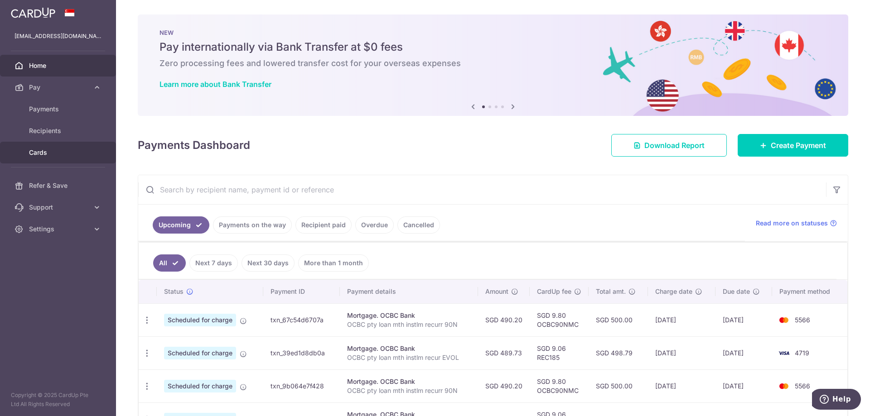
click at [50, 148] on link "Cards" at bounding box center [58, 153] width 116 height 22
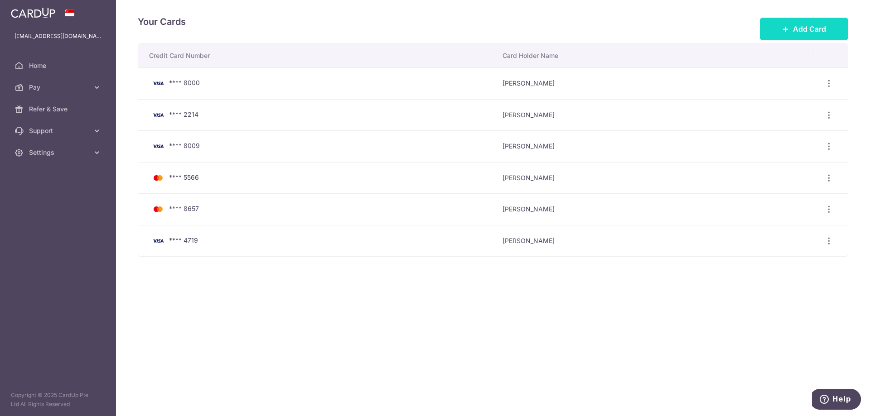
click at [809, 25] on span "Add Card" at bounding box center [809, 29] width 33 height 11
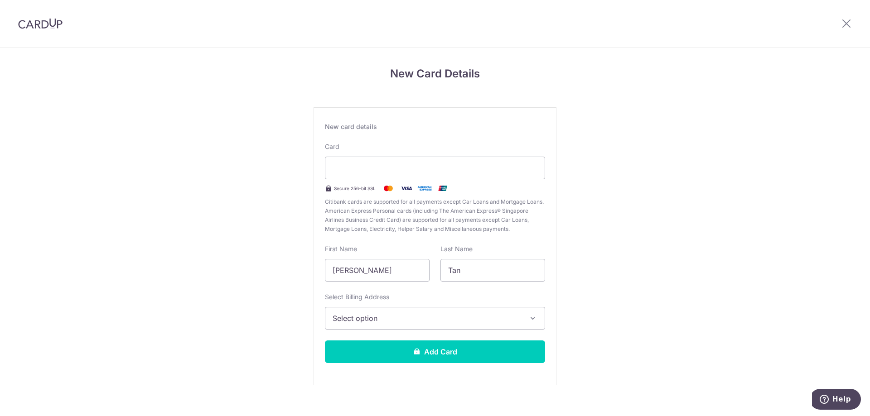
click at [265, 210] on div "New Card Details New card details Card Secure 256-bit SSL Citibank cards are su…" at bounding box center [435, 238] width 870 height 381
click at [495, 159] on div at bounding box center [435, 168] width 220 height 23
drag, startPoint x: 382, startPoint y: 273, endPoint x: 311, endPoint y: 280, distance: 71.0
click at [311, 280] on div "New Card Details New card details Card Secure 256-bit SSL Citibank cards are su…" at bounding box center [435, 238] width 870 height 381
type input "[PERSON_NAME]"
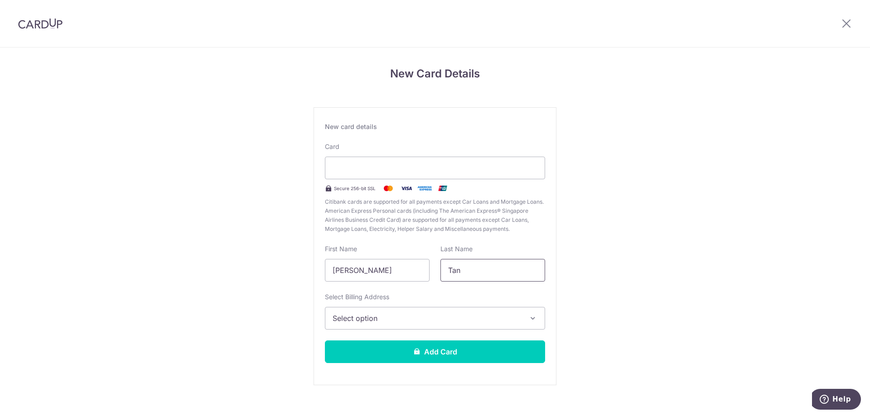
drag, startPoint x: 475, startPoint y: 273, endPoint x: 347, endPoint y: 257, distance: 129.2
click at [347, 257] on div "First Name Soo Min Last Name Tan" at bounding box center [434, 263] width 231 height 37
type input "Poh"
click at [364, 324] on button "Select option" at bounding box center [435, 318] width 220 height 23
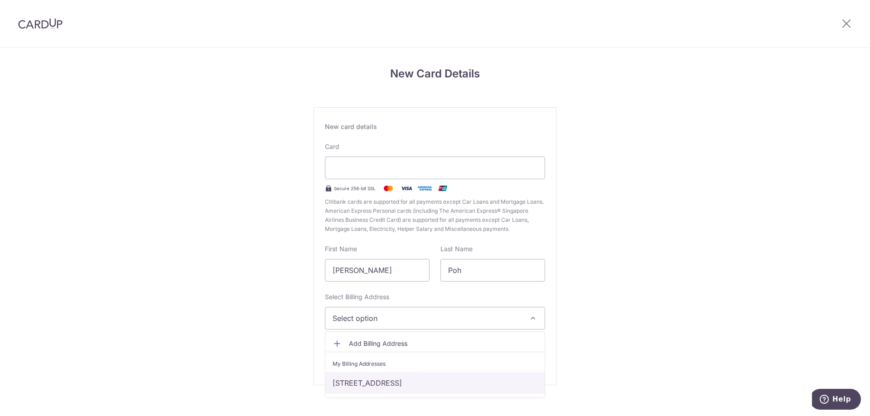
click at [343, 385] on link "Blk 27, #34-248, Ghim Moh Link , Singapore, Singapore-270027" at bounding box center [434, 383] width 219 height 22
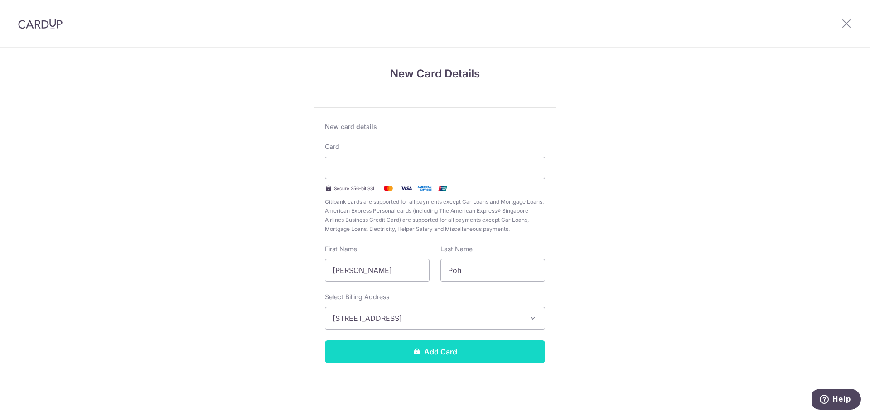
click at [370, 358] on button "Add Card" at bounding box center [435, 352] width 220 height 23
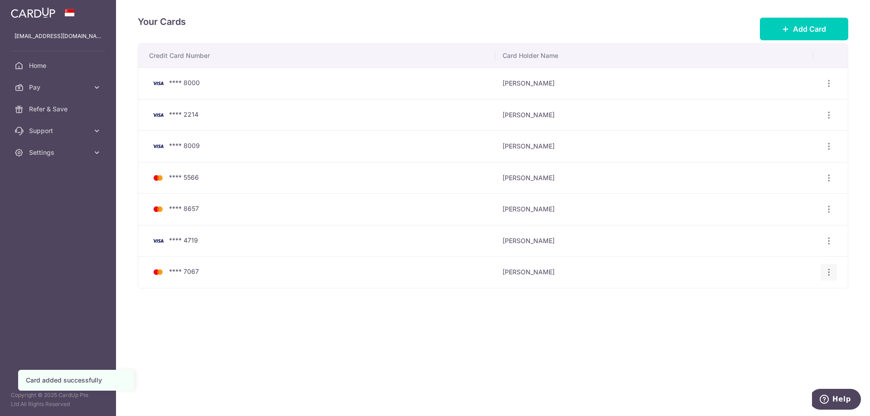
click at [828, 88] on icon "button" at bounding box center [829, 84] width 10 height 10
click at [778, 298] on span "View/Edit" at bounding box center [799, 297] width 62 height 11
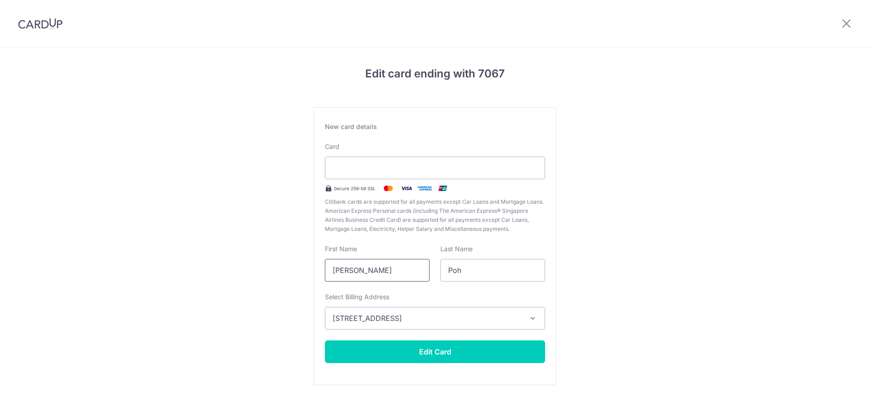
click at [379, 275] on input "Soo Min" at bounding box center [377, 270] width 105 height 23
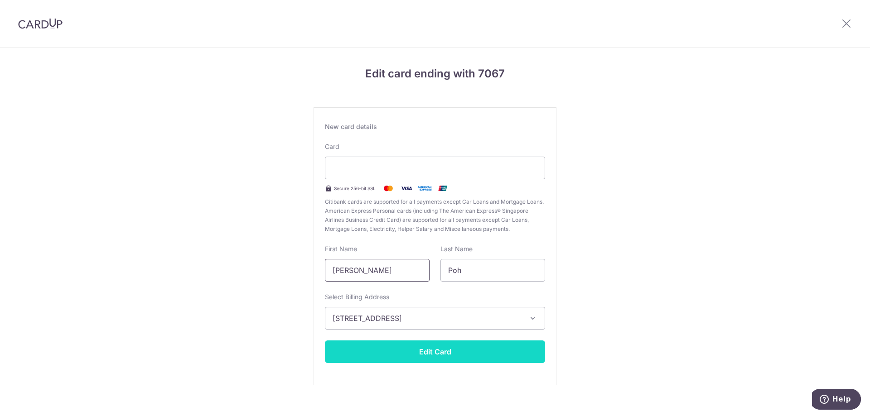
type input "Soo Ming"
click at [371, 357] on button "Edit Card" at bounding box center [435, 352] width 220 height 23
click at [402, 351] on button "Edit Card" at bounding box center [435, 352] width 220 height 23
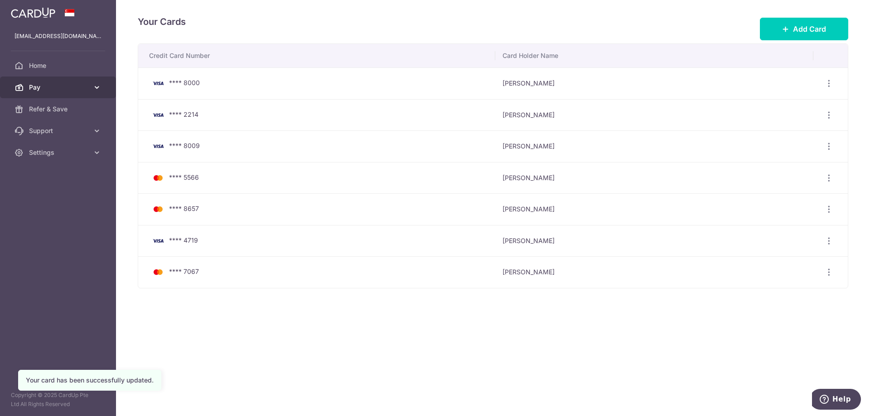
click at [71, 95] on link "Pay" at bounding box center [58, 88] width 116 height 22
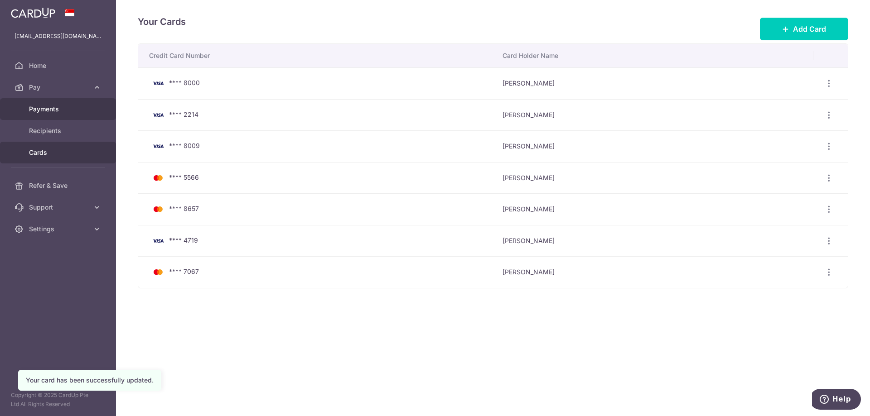
click at [50, 111] on span "Payments" at bounding box center [59, 109] width 60 height 9
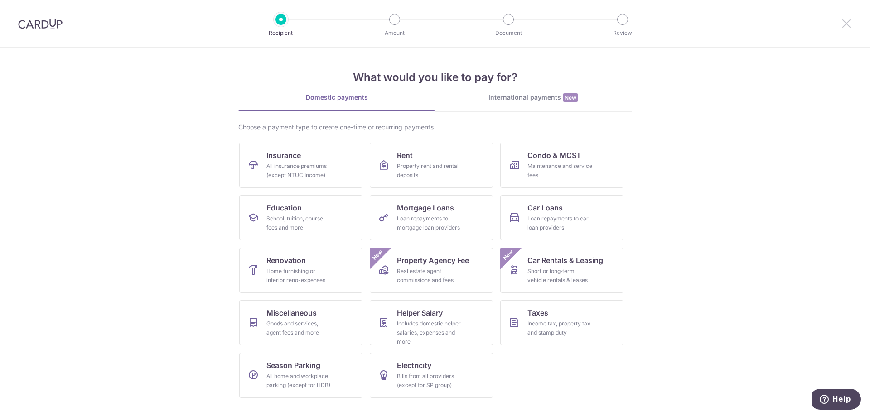
click at [846, 24] on icon at bounding box center [846, 23] width 11 height 11
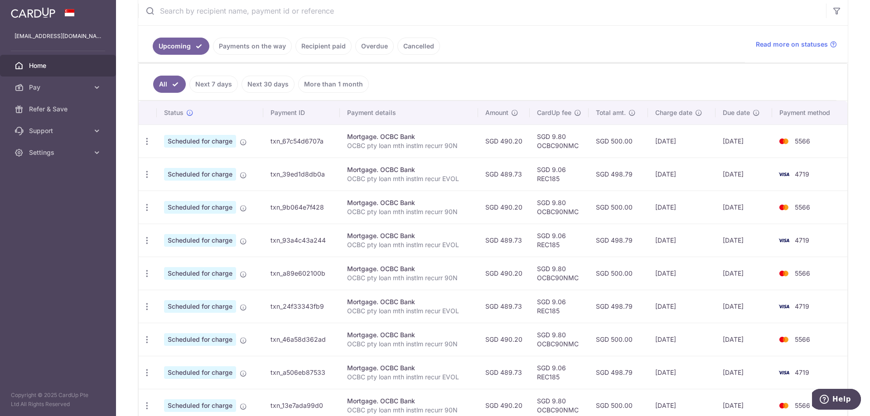
scroll to position [169, 0]
click at [282, 43] on link "Payments on the way" at bounding box center [252, 45] width 79 height 17
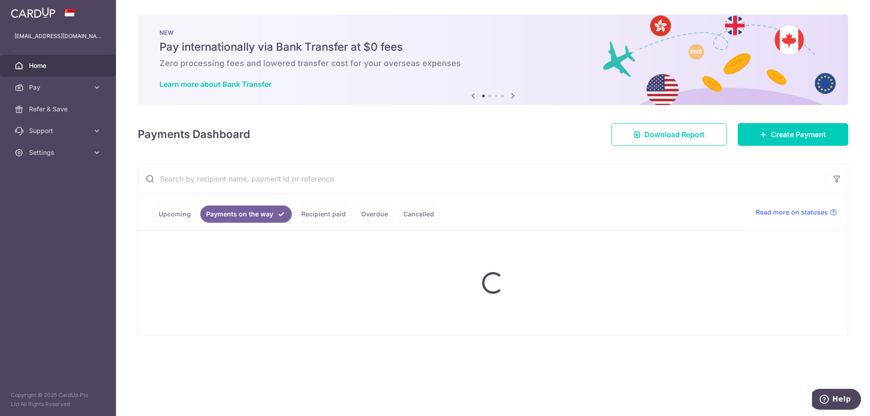
scroll to position [0, 0]
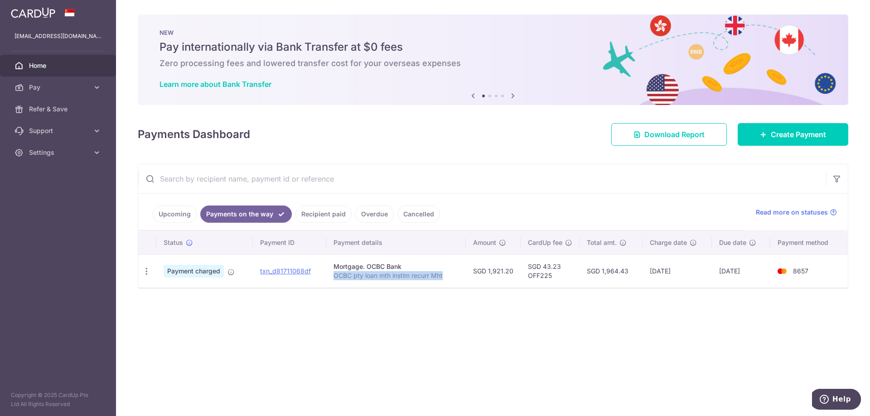
drag, startPoint x: 446, startPoint y: 276, endPoint x: 329, endPoint y: 277, distance: 117.8
click at [329, 277] on td "Mortgage. OCBC Bank OCBC pty loan mth instlm recurr Mht" at bounding box center [395, 271] width 139 height 33
click at [309, 406] on div "× Pause Schedule Pause all future payments in this series Pause just this one p…" at bounding box center [493, 208] width 754 height 416
drag, startPoint x: 444, startPoint y: 280, endPoint x: 331, endPoint y: 280, distance: 112.8
click at [331, 280] on td "Mortgage. OCBC Bank OCBC pty loan mth instlm recurr Mht" at bounding box center [395, 271] width 139 height 33
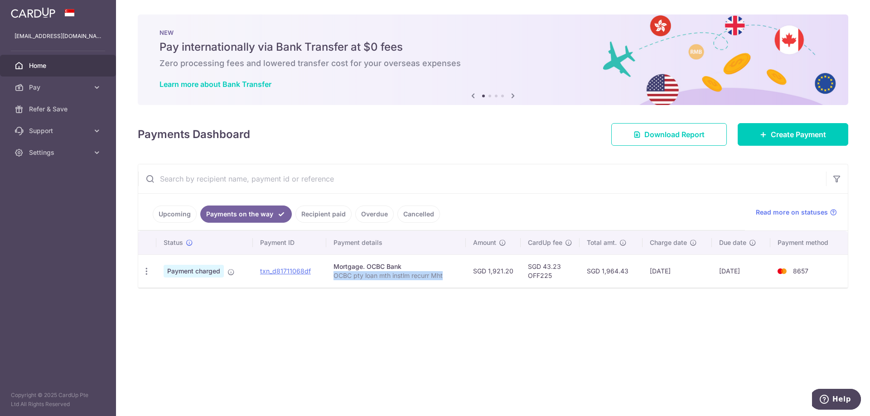
copy p "OCBC pty loan mth instlm recurr Mht"
click at [258, 374] on div "× Pause Schedule Pause all future payments in this series Pause just this one p…" at bounding box center [493, 208] width 754 height 416
click at [783, 133] on span "Create Payment" at bounding box center [798, 134] width 55 height 11
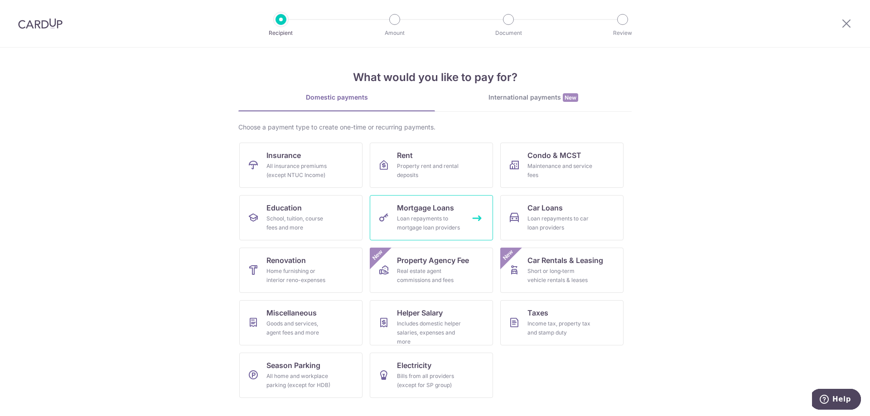
click at [416, 215] on div "Loan repayments to mortgage loan providers" at bounding box center [429, 223] width 65 height 18
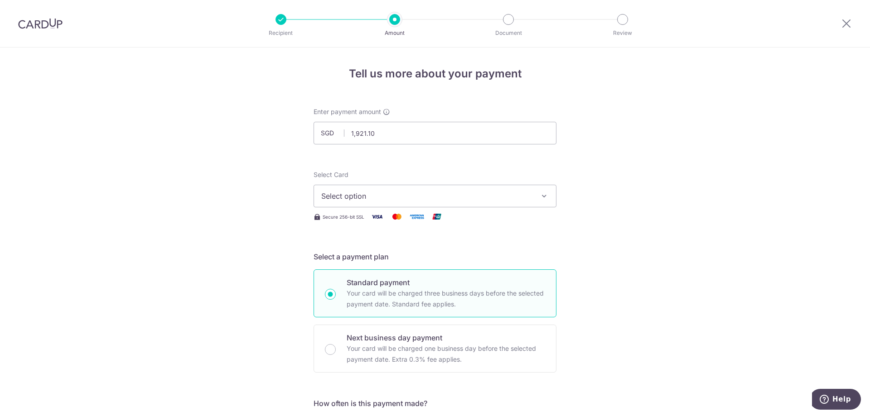
type input "1,921.10"
click at [376, 193] on span "Select option" at bounding box center [426, 196] width 211 height 11
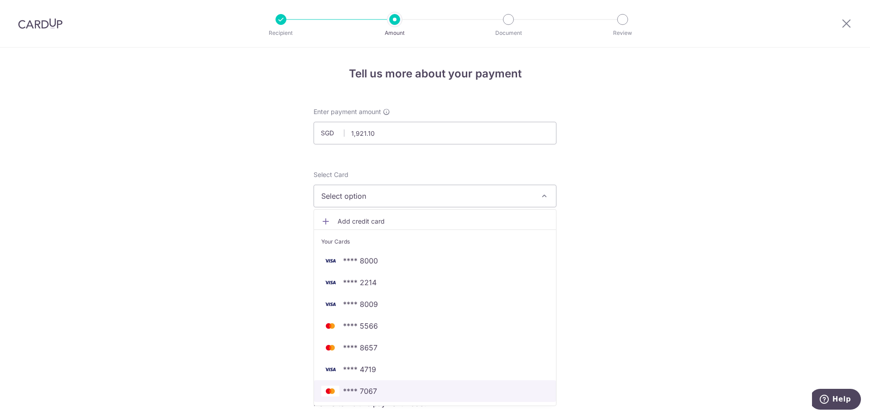
click at [380, 392] on span "**** 7067" at bounding box center [434, 391] width 227 height 11
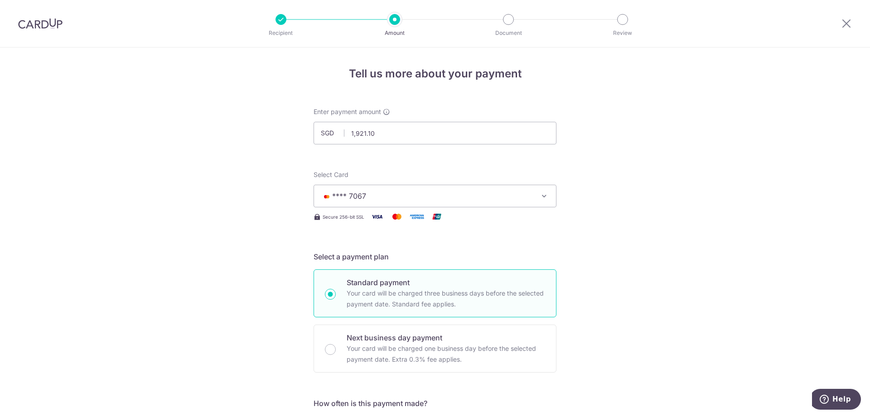
type input "31/03/2029"
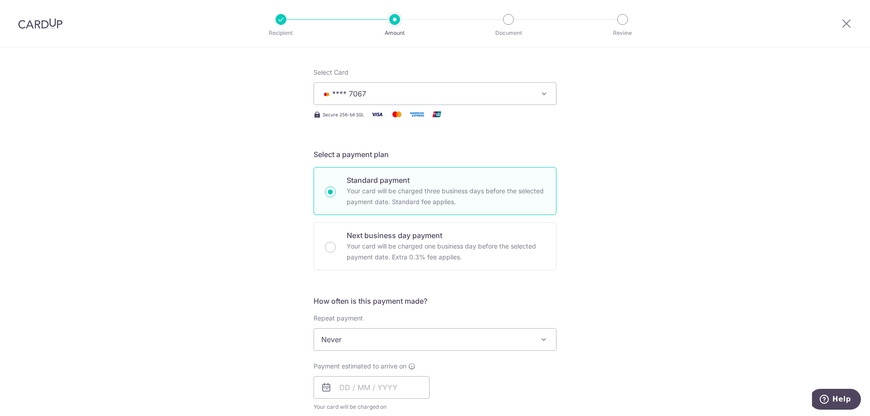
scroll to position [130, 0]
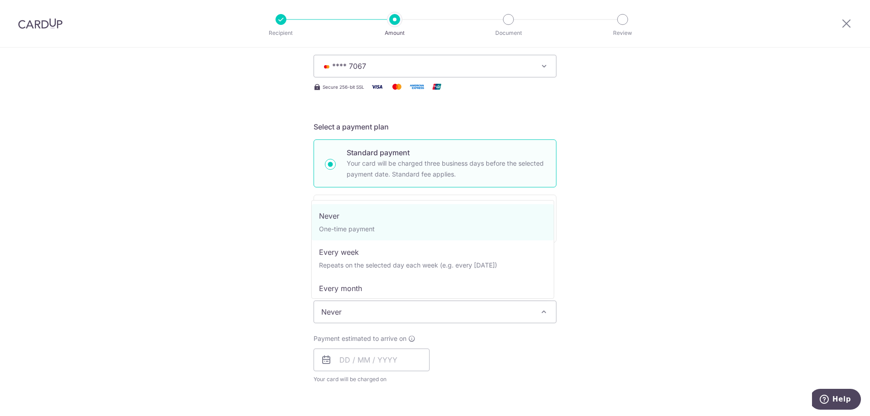
click at [358, 308] on span "Never" at bounding box center [435, 312] width 242 height 22
select select "3"
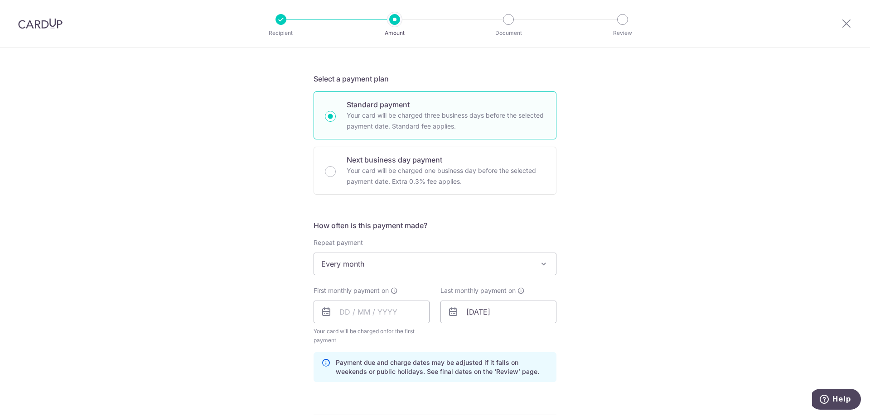
scroll to position [187, 0]
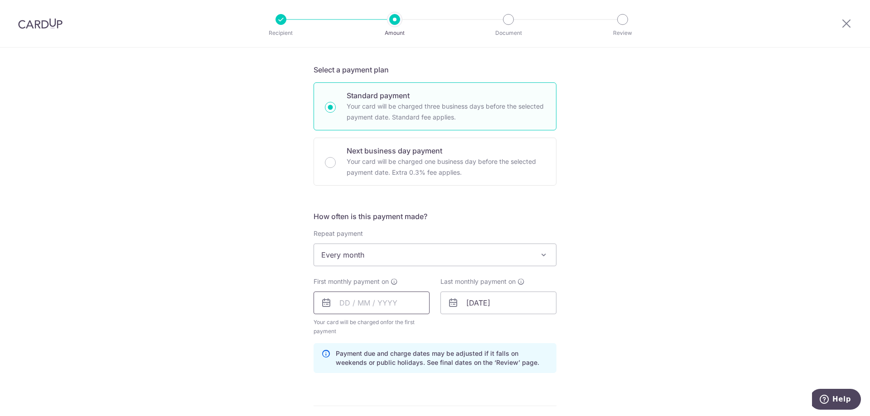
click at [347, 300] on input "text" at bounding box center [372, 303] width 116 height 23
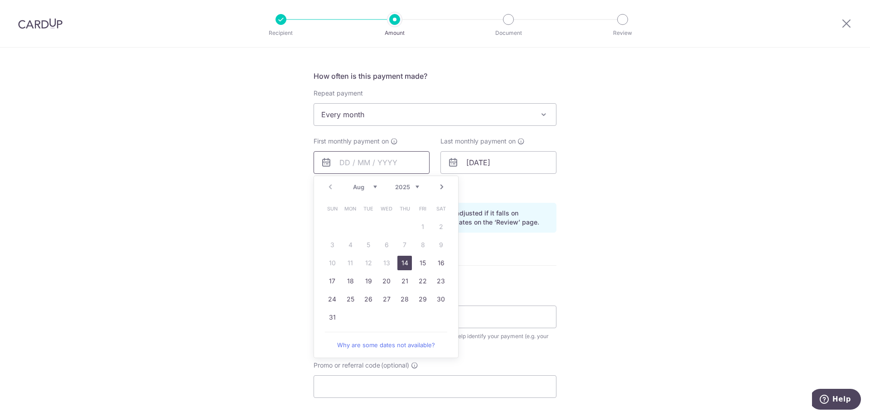
scroll to position [368, 0]
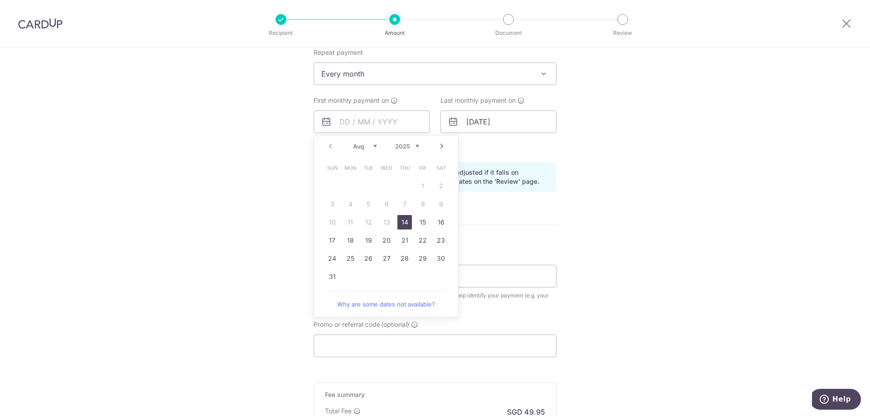
click at [440, 146] on link "Next" at bounding box center [441, 146] width 11 height 11
click at [416, 206] on link "12" at bounding box center [423, 204] width 15 height 15
type input "[DATE]"
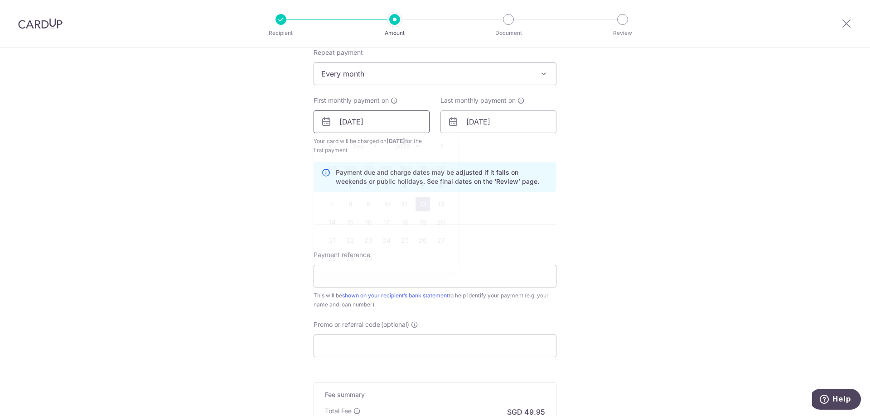
click at [407, 123] on input "[DATE]" at bounding box center [372, 122] width 116 height 23
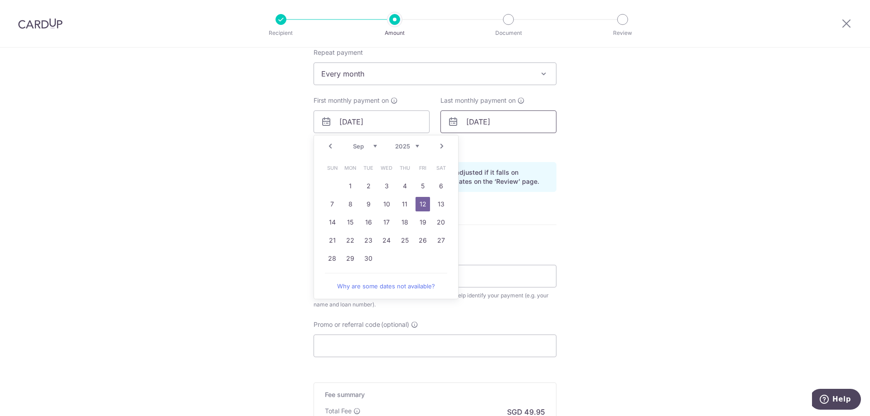
click at [484, 122] on input "31/03/2029" at bounding box center [498, 122] width 116 height 23
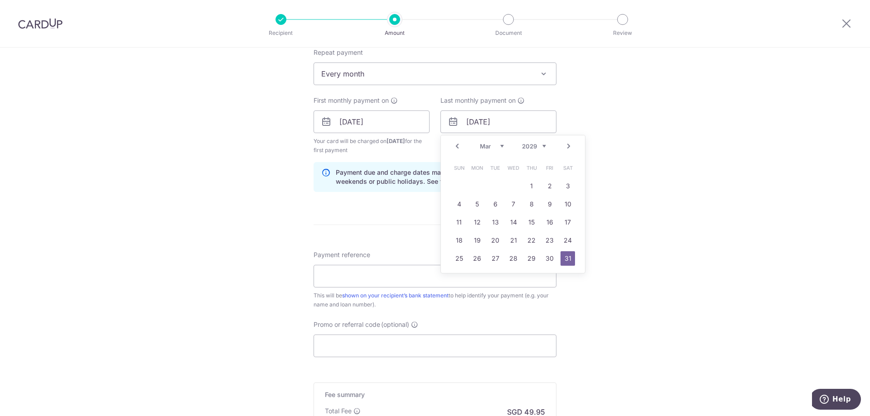
click at [533, 144] on select "2024 2025 2026 2027 2028 2029 2030 2031 2032 2033 2034 2035" at bounding box center [534, 146] width 24 height 7
click at [501, 145] on select "Jan Feb Mar Apr May Jun Jul Aug Sep Oct Nov Dec" at bounding box center [492, 146] width 24 height 7
click at [565, 202] on link "12" at bounding box center [568, 204] width 15 height 15
type input "[DATE]"
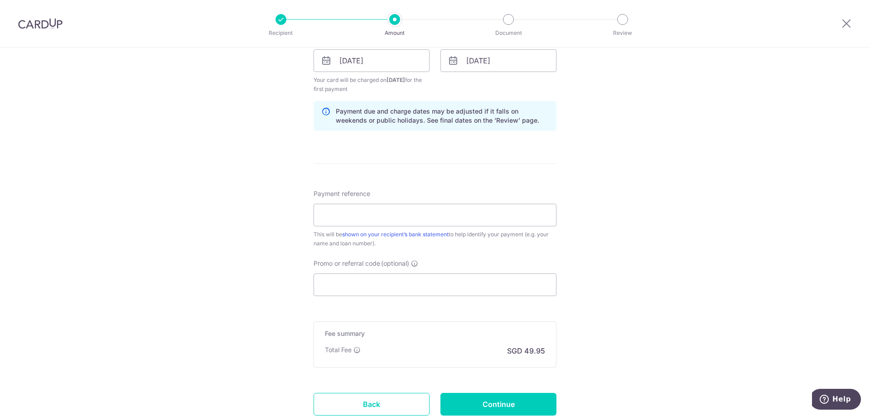
scroll to position [432, 0]
click at [463, 213] on input "Payment reference" at bounding box center [435, 213] width 243 height 23
click at [59, 259] on div "Tell us more about your payment Enter payment amount SGD 1,921.10 1921.10 Selec…" at bounding box center [435, 49] width 870 height 866
click at [360, 207] on input "Payment reference" at bounding box center [435, 213] width 243 height 23
paste input "OCBC pty loan mth instlm recurr Mht"
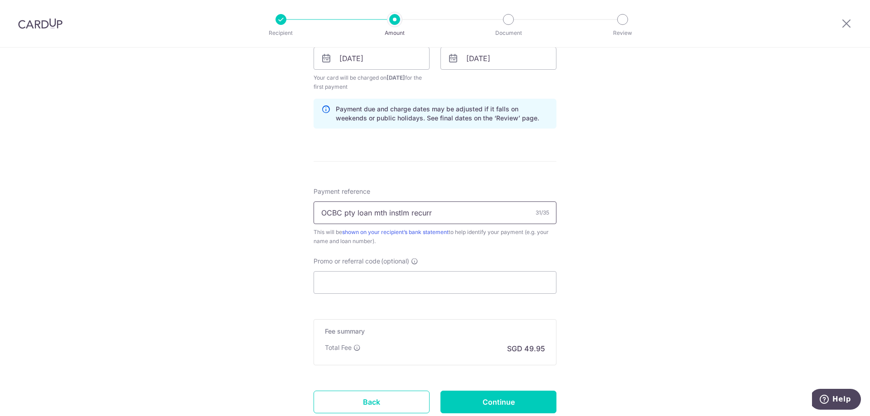
type input "OCBC pty loan mth instlm recurr"
click at [577, 168] on div "Tell us more about your payment Enter payment amount SGD 1,921.10 1921.10 Selec…" at bounding box center [435, 49] width 870 height 866
click at [396, 283] on input "Promo or referral code (optional)" at bounding box center [435, 282] width 243 height 23
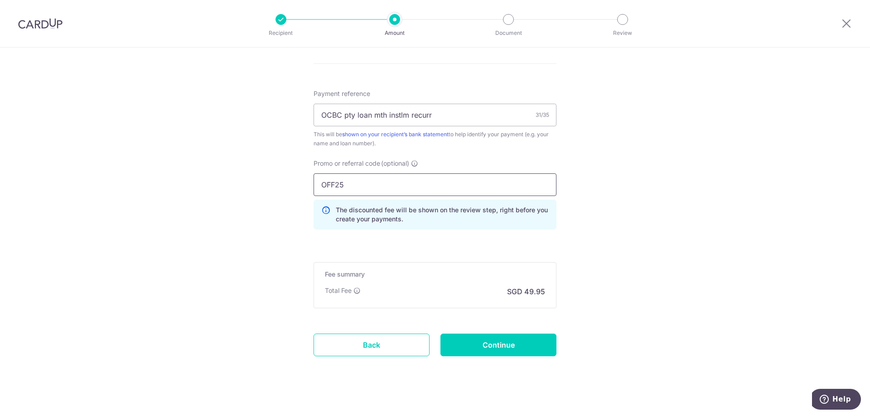
scroll to position [532, 0]
type input "OFF25"
click at [485, 342] on input "Continue" at bounding box center [498, 343] width 116 height 23
type input "Create Schedule"
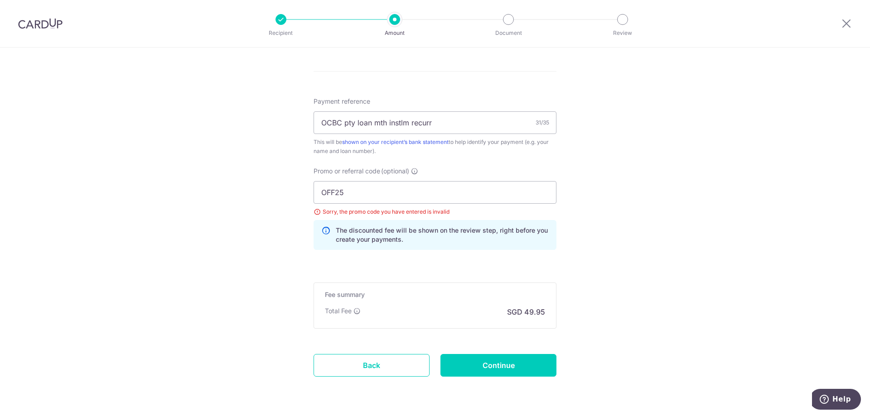
scroll to position [477, 0]
click at [338, 194] on input "OFF25" at bounding box center [435, 191] width 243 height 23
type input "OFF225"
click at [487, 361] on input "Continue" at bounding box center [498, 364] width 116 height 23
type input "Update Schedule"
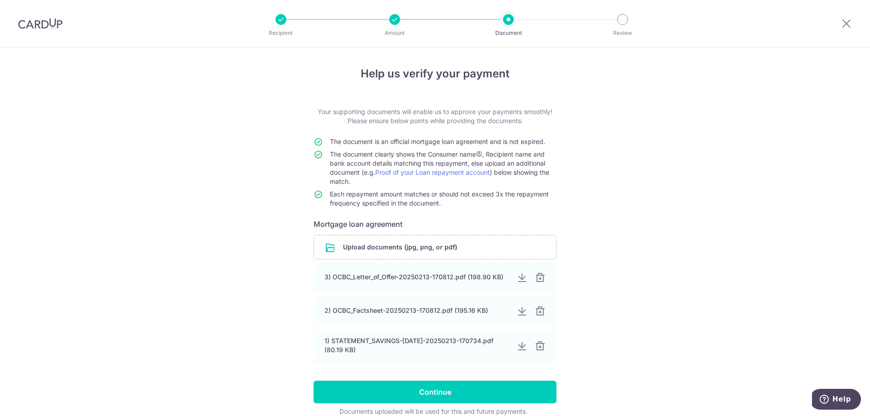
scroll to position [43, 0]
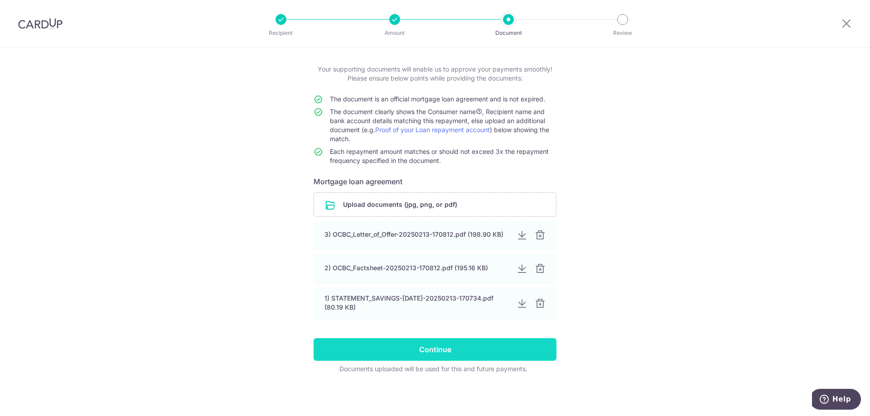
click at [450, 347] on input "Continue" at bounding box center [435, 349] width 243 height 23
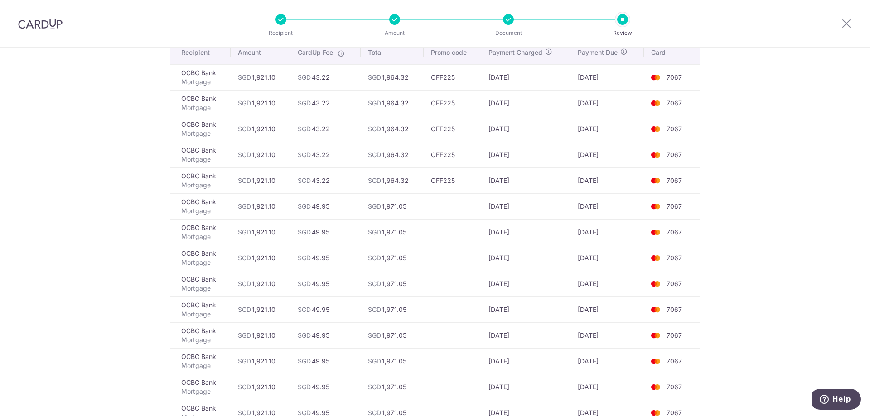
scroll to position [76, 0]
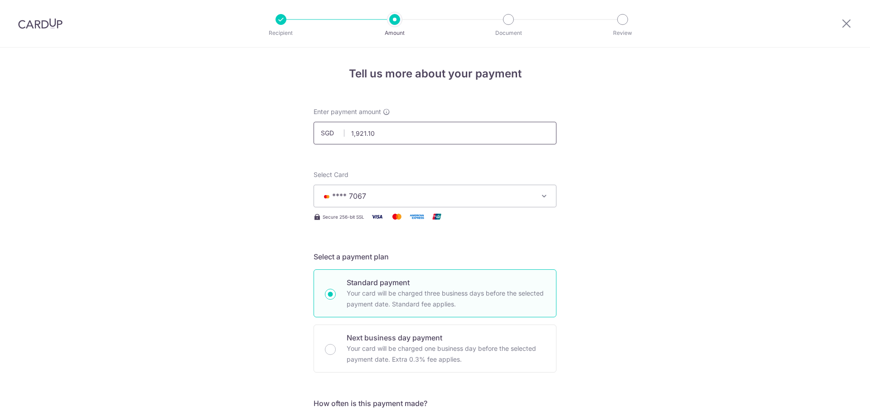
drag, startPoint x: 0, startPoint y: 0, endPoint x: 386, endPoint y: 124, distance: 405.4
click at [367, 134] on input "1,921.10" at bounding box center [435, 133] width 243 height 23
drag, startPoint x: 57, startPoint y: 223, endPoint x: 207, endPoint y: 218, distance: 149.6
type input "1,921.20"
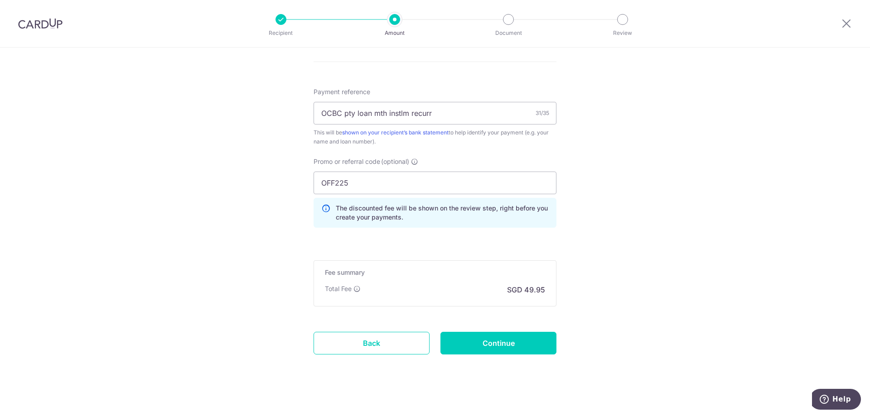
scroll to position [483, 0]
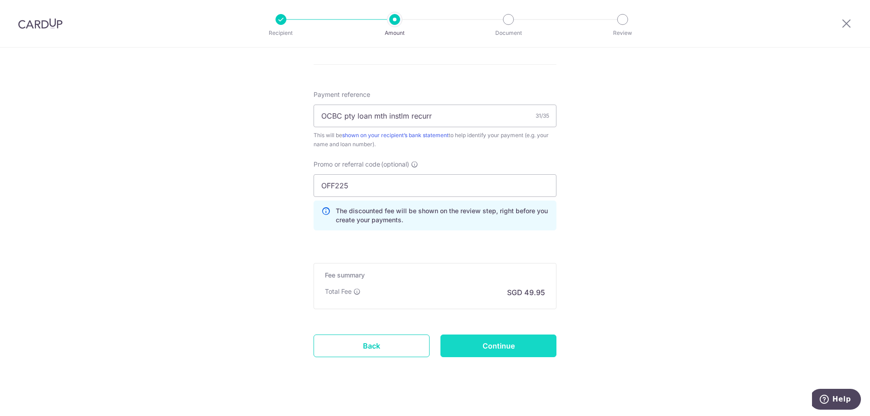
click at [516, 348] on input "Continue" at bounding box center [498, 346] width 116 height 23
type input "Update Schedule"
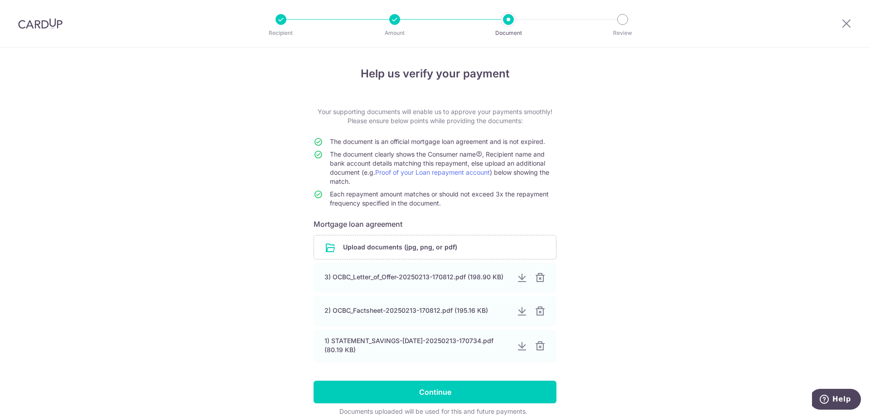
click at [644, 151] on div "Help us verify your payment Your supporting documents will enable us to approve…" at bounding box center [435, 253] width 870 height 411
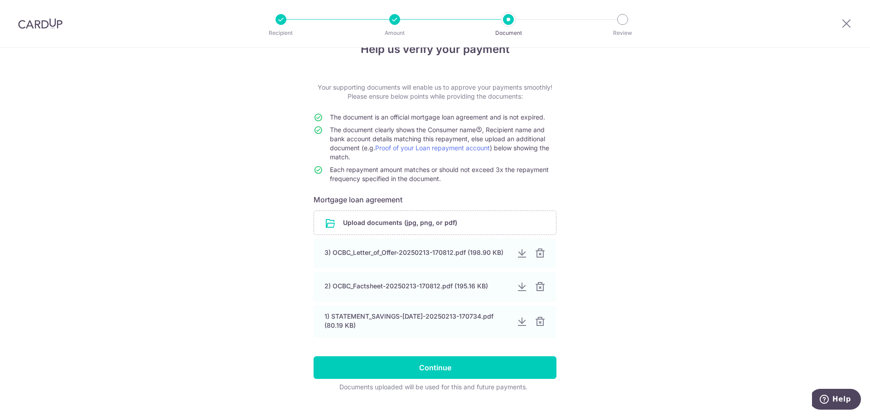
scroll to position [43, 0]
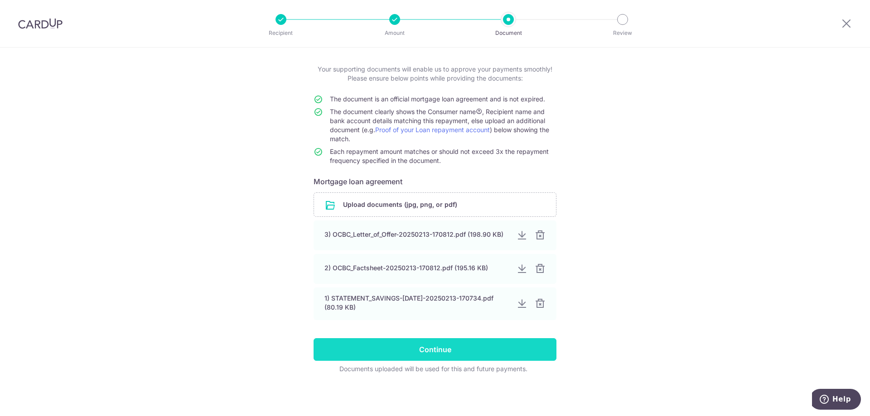
click at [474, 348] on input "Continue" at bounding box center [435, 349] width 243 height 23
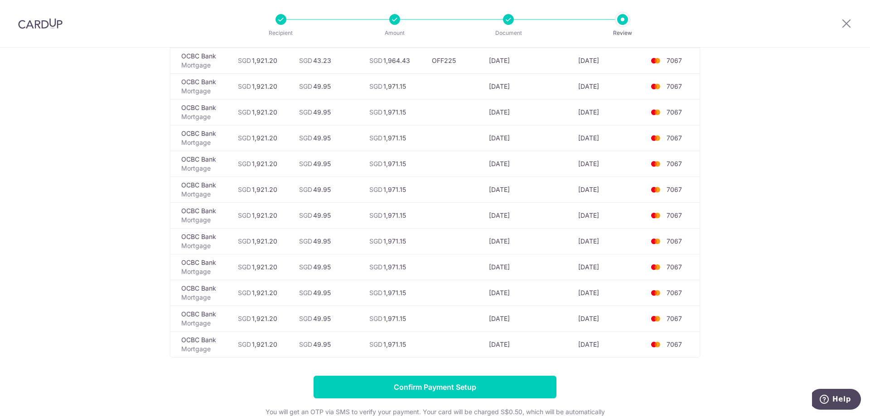
scroll to position [251, 0]
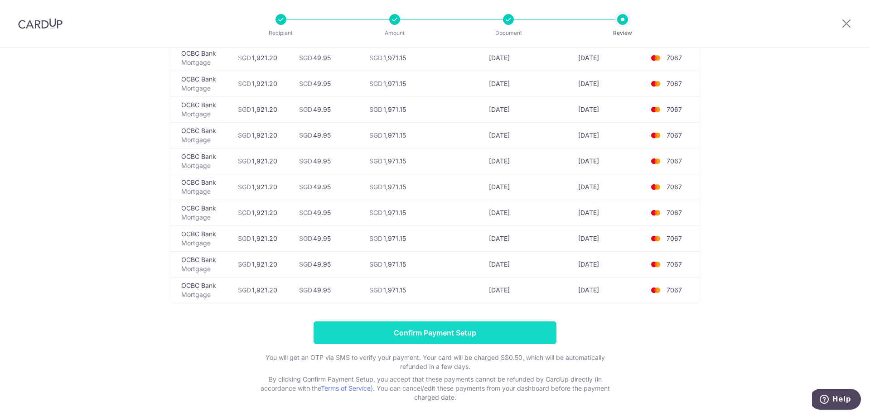
click at [362, 329] on input "Confirm Payment Setup" at bounding box center [435, 333] width 243 height 23
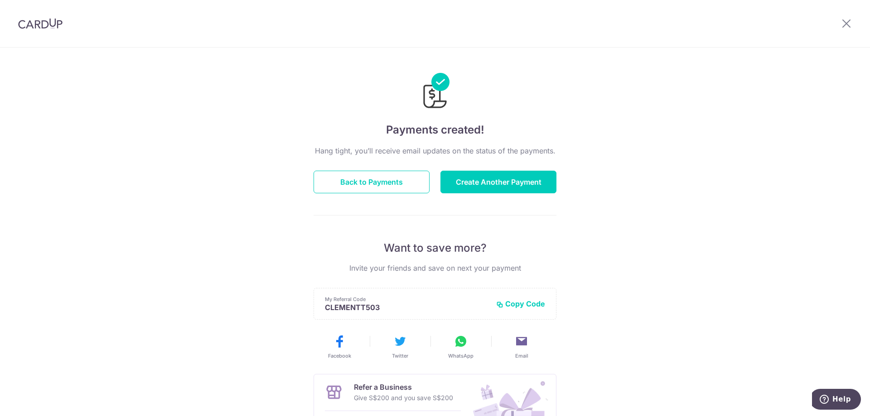
click at [373, 196] on div "Hang tight, you’ll receive email updates on the status of the payments. Back to…" at bounding box center [435, 316] width 243 height 343
click at [356, 183] on button "Back to Payments" at bounding box center [372, 182] width 116 height 23
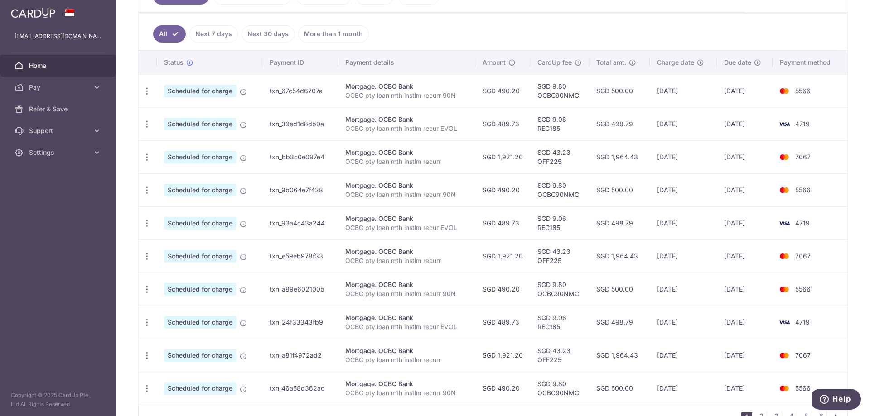
scroll to position [230, 0]
click at [148, 96] on icon "button" at bounding box center [147, 91] width 10 height 10
click at [182, 181] on span "Update payment" at bounding box center [195, 181] width 62 height 11
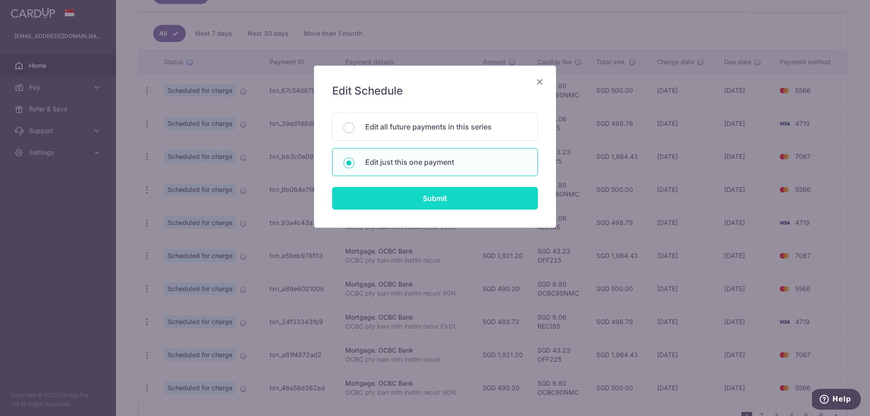
click at [434, 203] on input "Submit" at bounding box center [435, 198] width 206 height 23
radio input "true"
type input "1,921.20"
type input "[DATE]"
type input "OCBC pty loan mth instlm recurr"
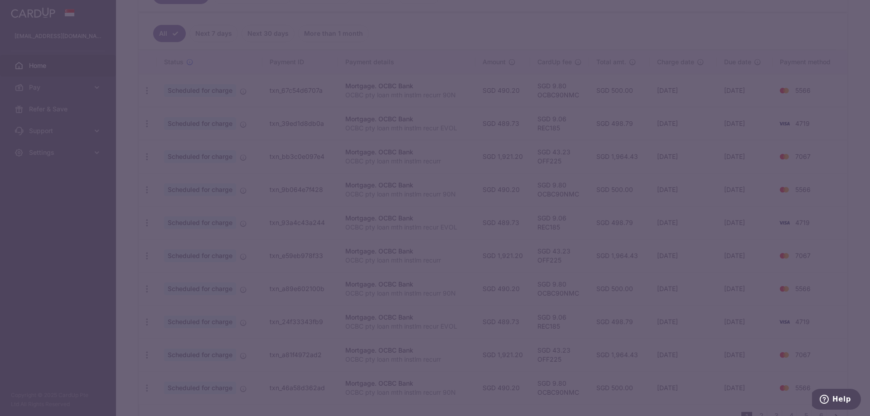
type input "OFF225"
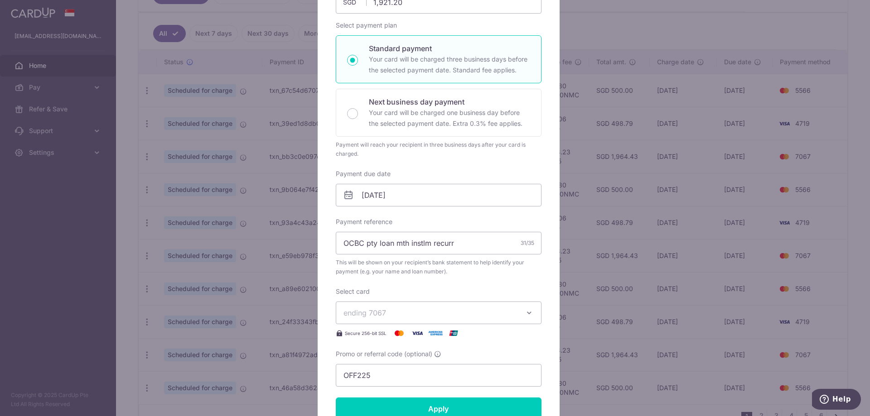
scroll to position [142, 0]
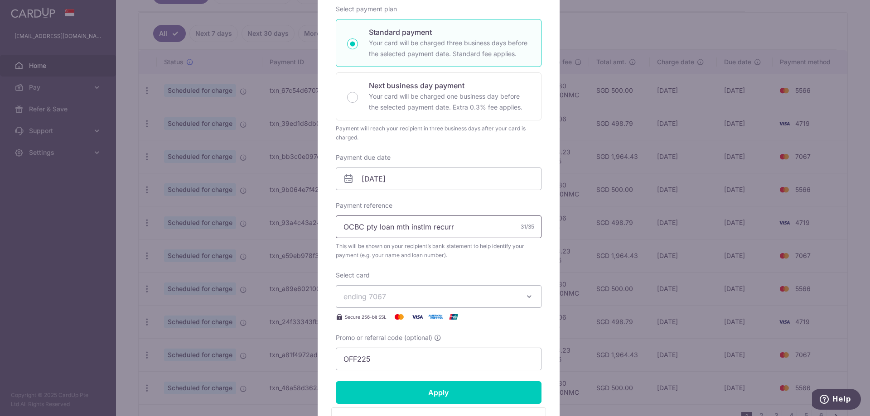
click at [469, 226] on input "OCBC pty loan mth instlm recurr" at bounding box center [439, 227] width 206 height 23
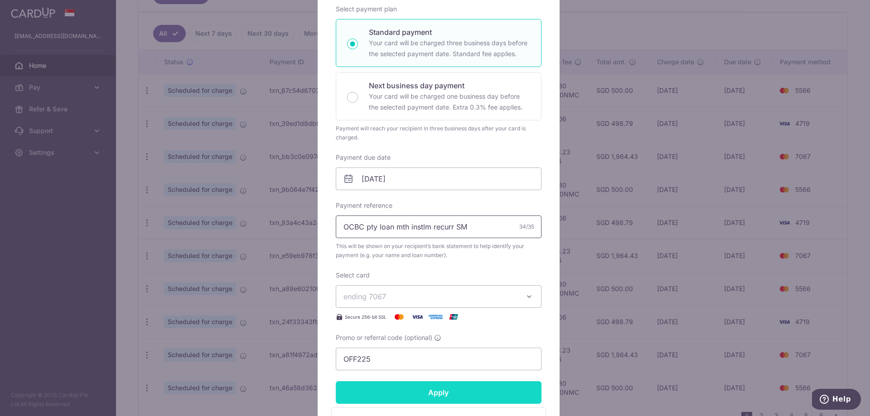
type input "OCBC pty loan mth instlm recurr SM"
click at [411, 392] on input "Apply" at bounding box center [439, 393] width 206 height 23
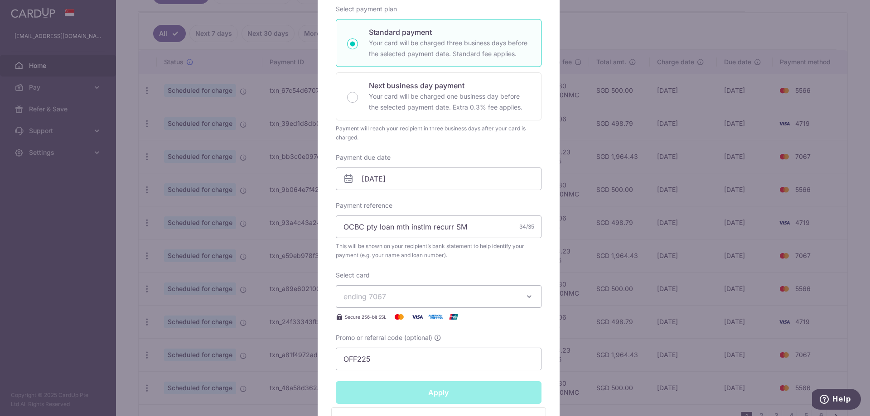
type input "Successfully Applied"
click at [848, 126] on div "Edit payment By clicking apply, you will make changes to all payments to OCBC B…" at bounding box center [435, 208] width 870 height 416
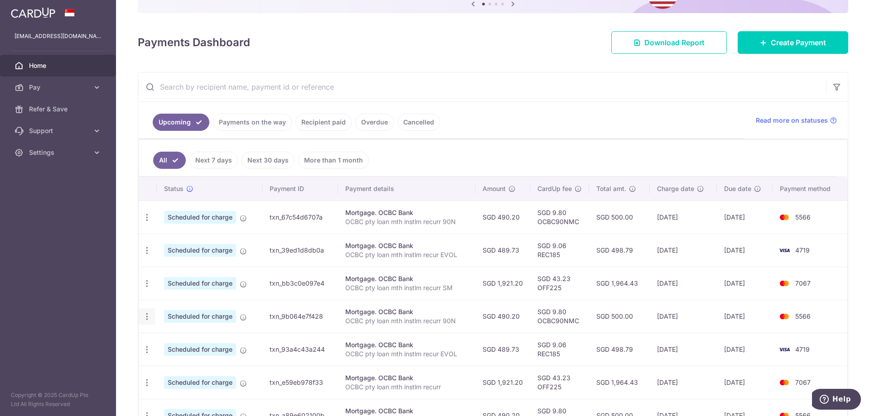
click at [146, 222] on icon "button" at bounding box center [147, 218] width 10 height 10
click at [188, 335] on link "Update payment" at bounding box center [186, 342] width 94 height 22
radio input "true"
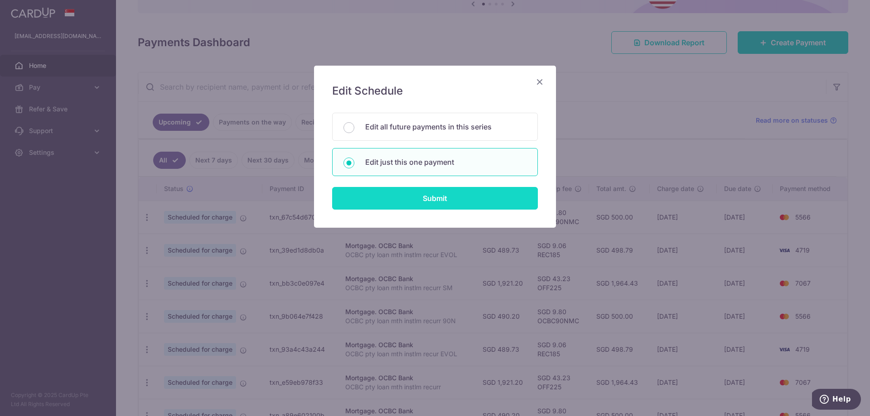
click at [409, 194] on input "Submit" at bounding box center [435, 198] width 206 height 23
radio input "true"
type input "490.20"
type input "[DATE]"
type input "OCBC pty loan mth instlm recurr 90N"
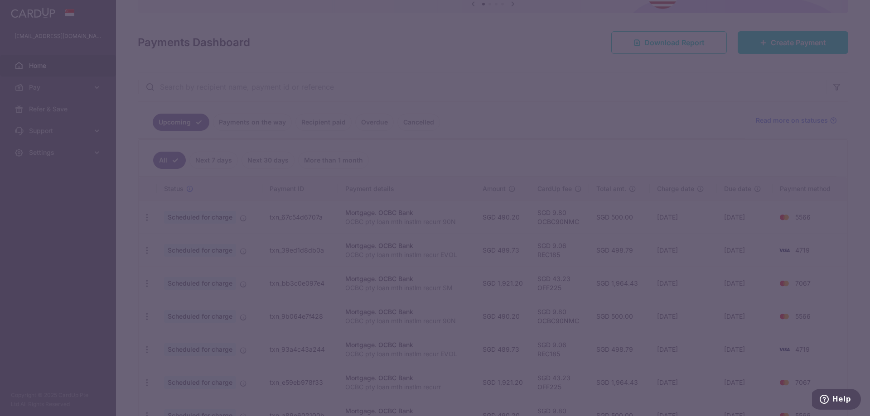
type input "OCBC90NMC"
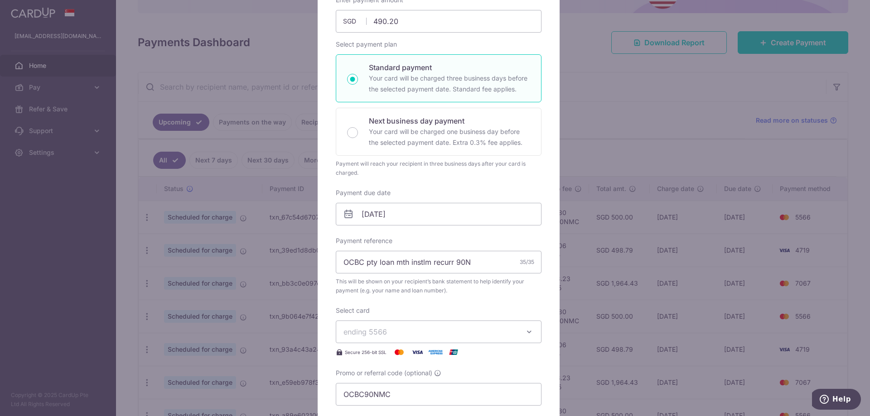
scroll to position [115, 0]
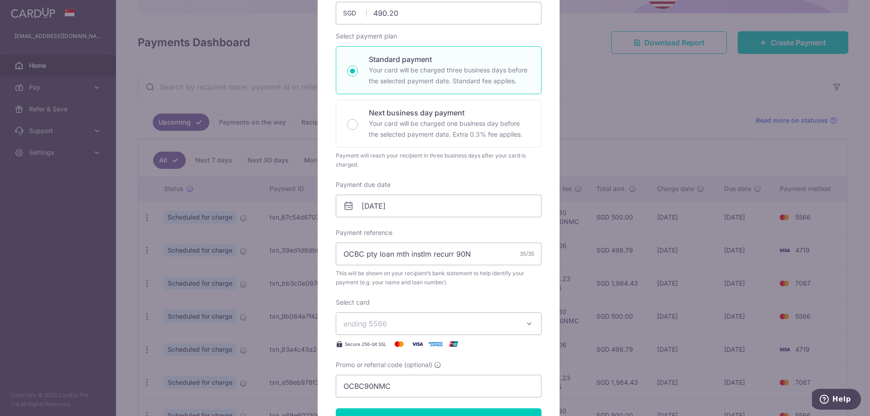
click at [610, 113] on div "Edit payment By clicking apply, you will make changes to all payments to OCBC B…" at bounding box center [435, 208] width 870 height 416
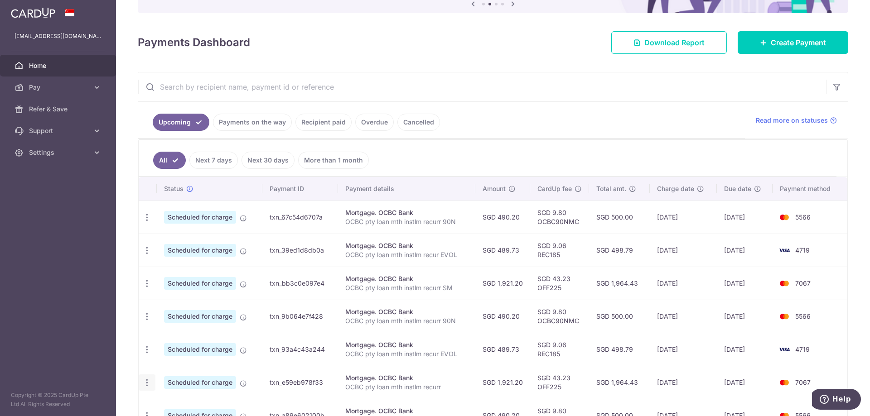
click at [146, 222] on icon "button" at bounding box center [147, 218] width 10 height 10
click at [186, 407] on span "Update payment" at bounding box center [195, 407] width 62 height 11
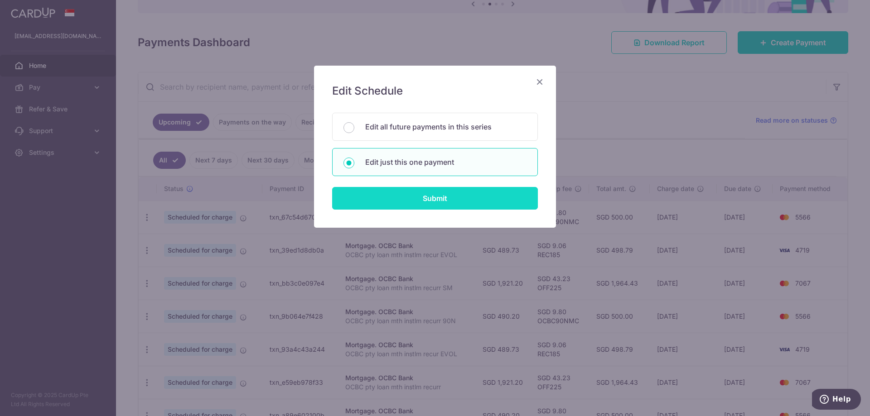
click at [407, 191] on input "Submit" at bounding box center [435, 198] width 206 height 23
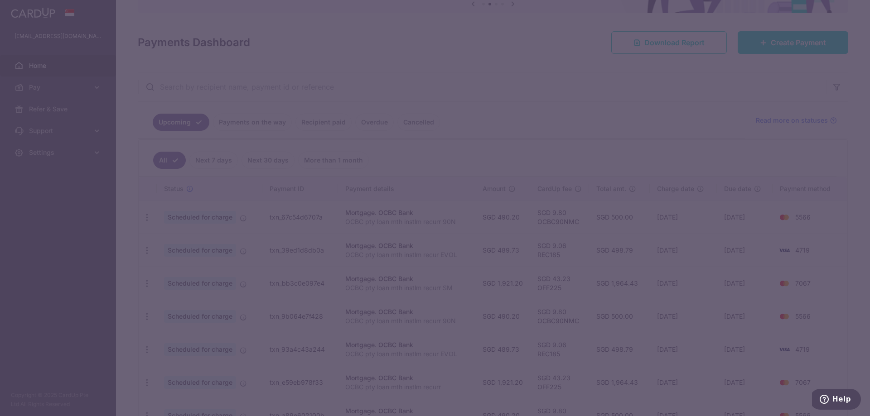
type input "1,921.20"
radio input "true"
type input "[DATE]"
type input "OCBC pty loan mth instlm recurr"
type input "OFF225"
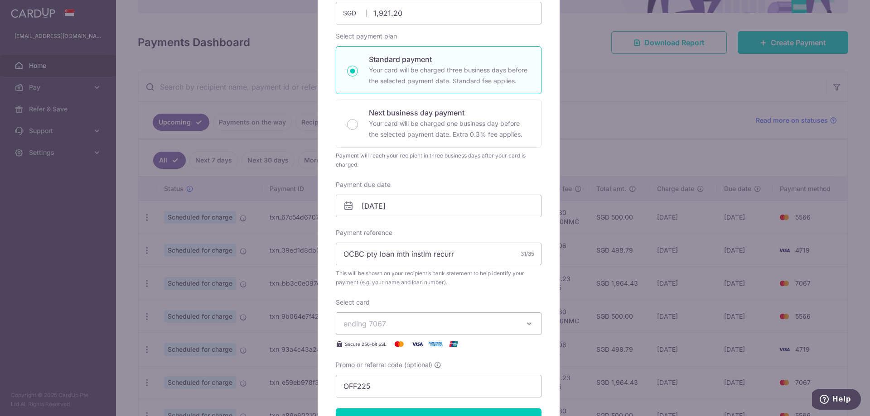
scroll to position [0, 0]
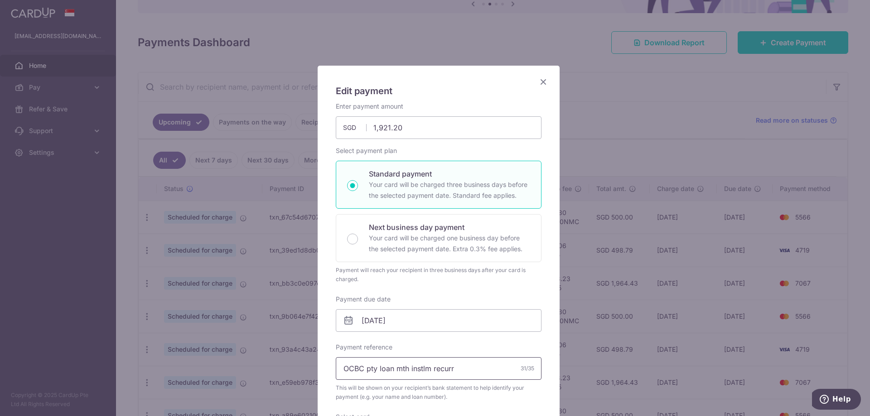
click at [483, 365] on input "OCBC pty loan mth instlm recurr" at bounding box center [439, 369] width 206 height 23
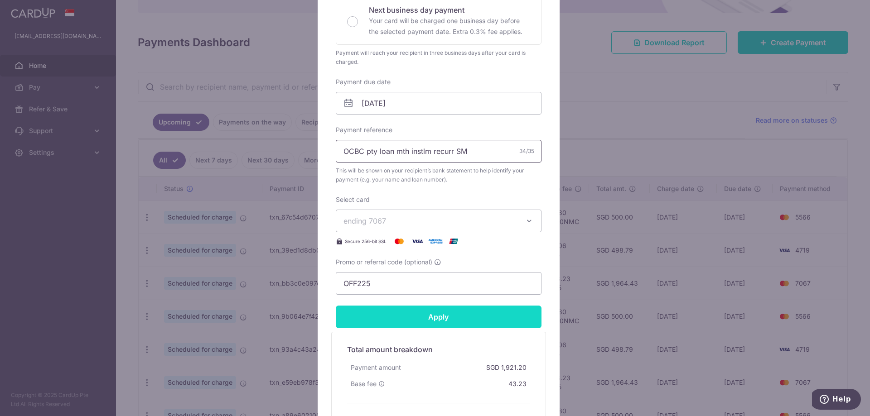
type input "OCBC pty loan mth instlm recurr SM"
click at [448, 320] on input "Apply" at bounding box center [439, 317] width 206 height 23
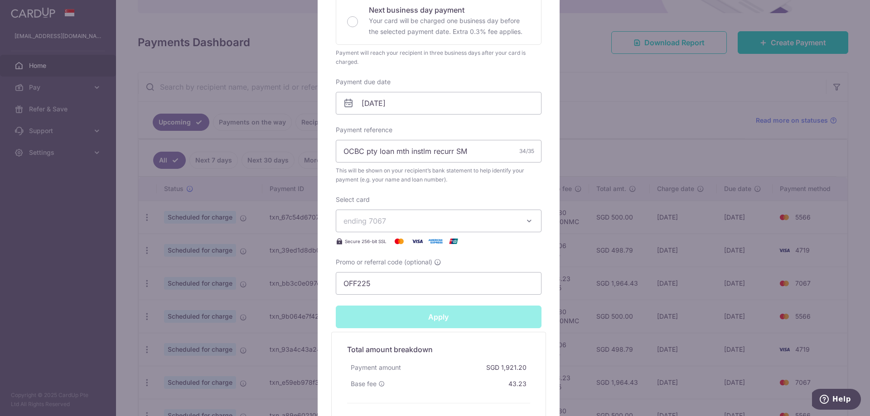
type input "Successfully Applied"
click at [609, 146] on div "Edit payment By clicking apply, you will make changes to all payments to OCBC B…" at bounding box center [435, 208] width 870 height 416
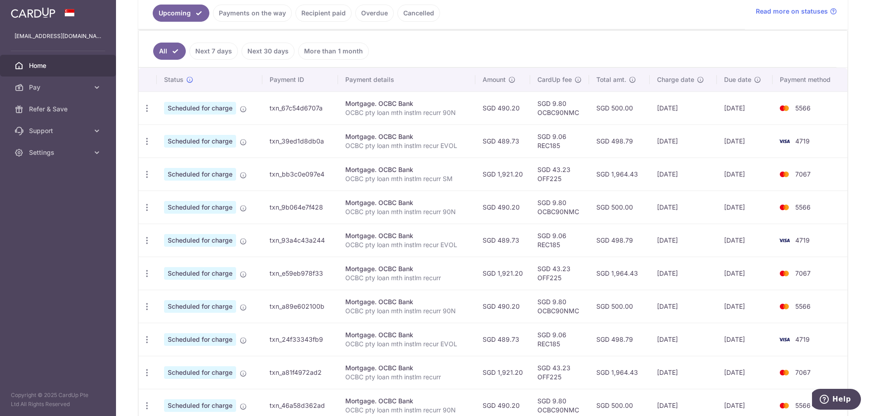
scroll to position [236, 0]
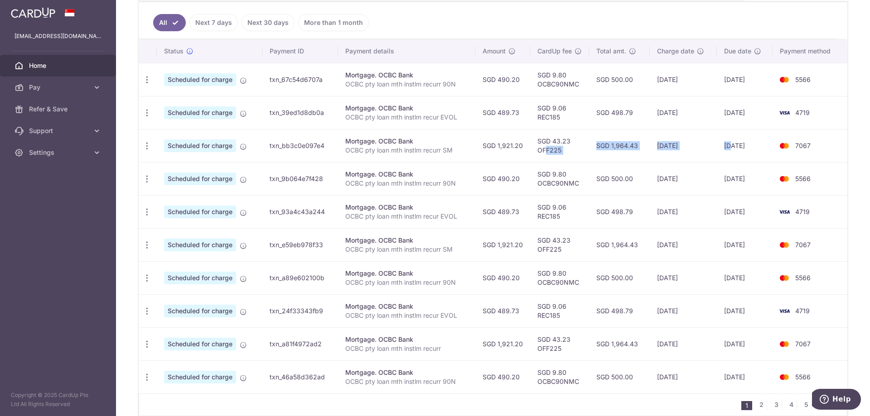
drag, startPoint x: 545, startPoint y: 148, endPoint x: 730, endPoint y: 155, distance: 185.0
click at [730, 155] on tr "Update payment Cancel payment Scheduled for charge txn_bb3c0e097e4 Mortgage. OC…" at bounding box center [493, 145] width 709 height 33
click at [146, 85] on icon "button" at bounding box center [147, 80] width 10 height 10
click at [170, 165] on link "Update payment" at bounding box center [186, 171] width 94 height 22
radio input "true"
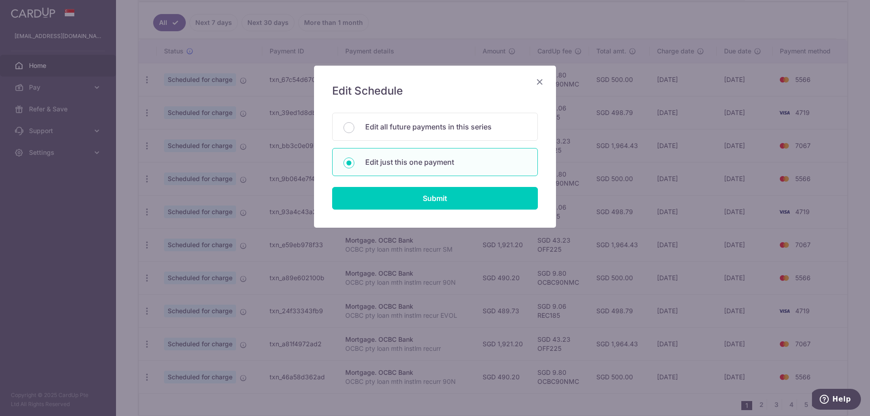
click at [242, 355] on div "Edit Schedule You will be editing all 16 payments to OCBC Bank scheduled from 1…" at bounding box center [435, 208] width 870 height 416
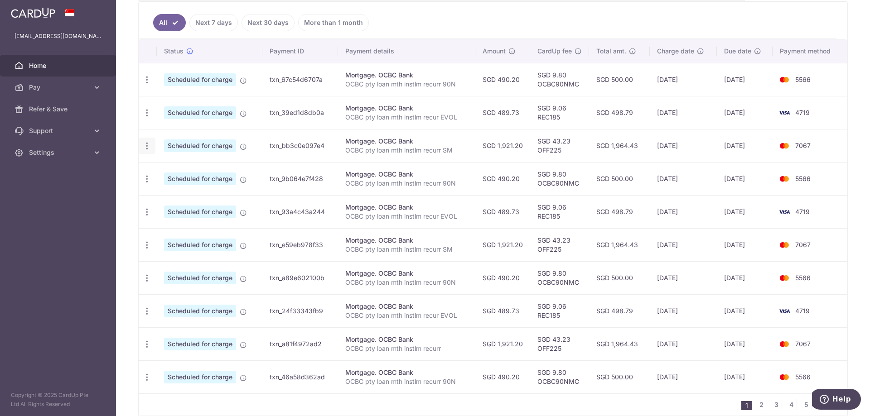
click at [148, 85] on icon "button" at bounding box center [147, 80] width 10 height 10
click at [167, 172] on span "Update payment" at bounding box center [195, 170] width 62 height 11
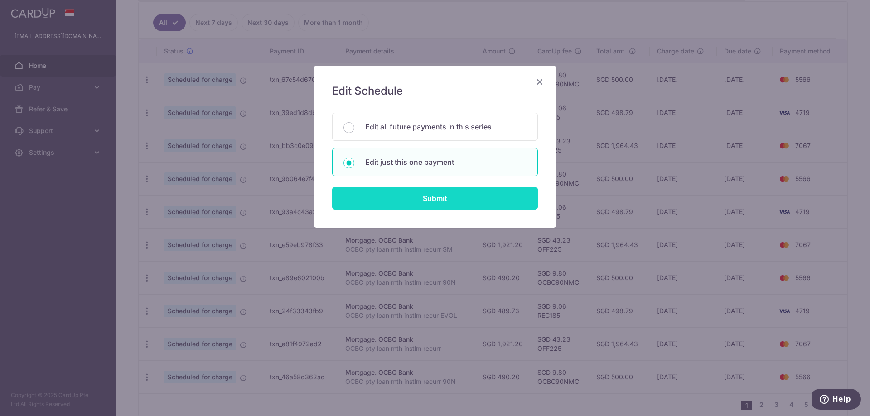
click at [356, 206] on input "Submit" at bounding box center [435, 198] width 206 height 23
radio input "true"
type input "1,921.20"
type input "[DATE]"
type input "OCBC pty loan mth instlm recurr SM"
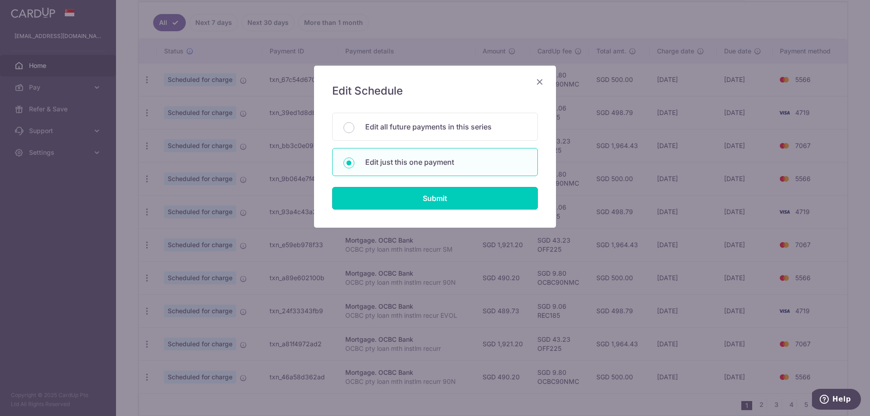
type input "OFF225"
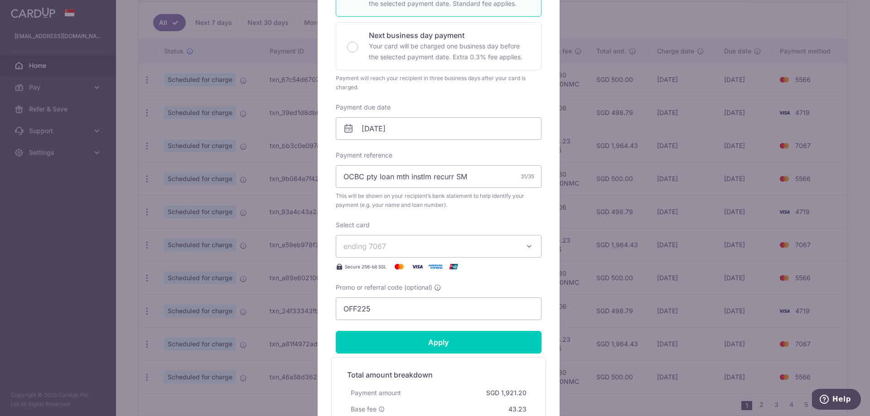
scroll to position [196, 0]
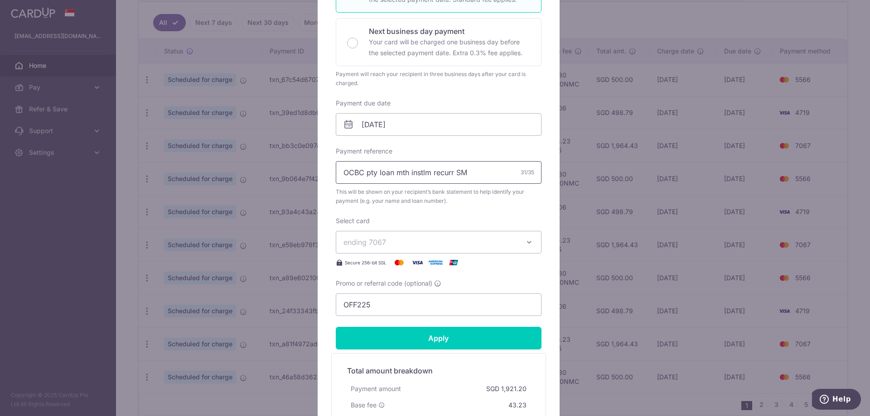
drag, startPoint x: 473, startPoint y: 180, endPoint x: 311, endPoint y: 188, distance: 161.9
click at [311, 188] on div "Edit payment By clicking apply, you will make changes to all payments to OCBC B…" at bounding box center [435, 208] width 870 height 416
paste input "Mht"
click at [451, 172] on input "OCBC pty loan mth instlm recurr Mht" at bounding box center [439, 172] width 206 height 23
click at [466, 174] on input "OCBC pty loan mth instlm rec Mht" at bounding box center [439, 172] width 206 height 23
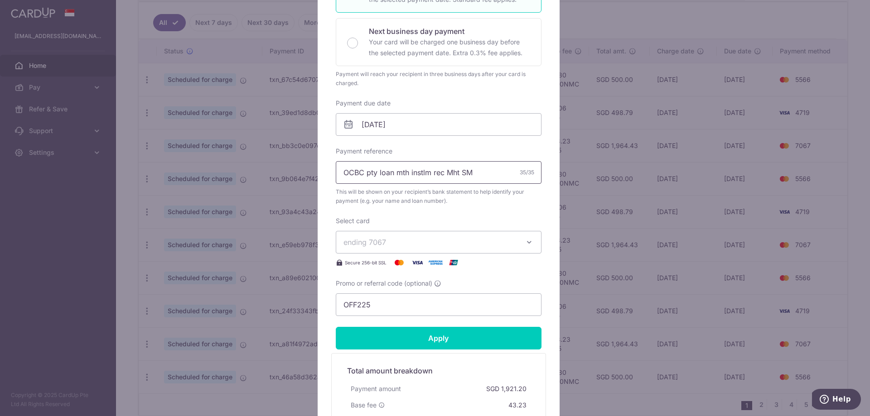
drag, startPoint x: 440, startPoint y: 172, endPoint x: 438, endPoint y: 161, distance: 11.6
click at [440, 172] on input "OCBC pty loan mth instlm rec Mht SM" at bounding box center [439, 172] width 206 height 23
click at [425, 174] on input "OCBC pty loan mth instlm rec Mht SM" at bounding box center [439, 172] width 206 height 23
drag, startPoint x: 477, startPoint y: 173, endPoint x: 218, endPoint y: 172, distance: 259.2
click at [218, 172] on div "Edit payment By clicking apply, you will make changes to all payments to OCBC B…" at bounding box center [435, 208] width 870 height 416
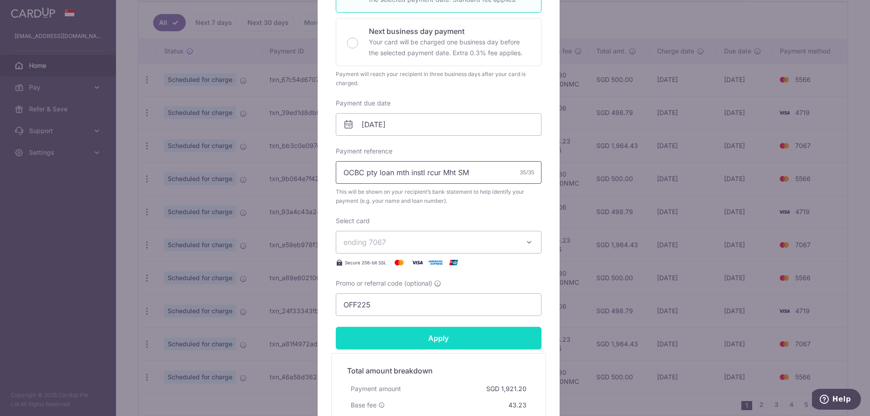
type input "OCBC pty loan mth instl rcur Mht SM"
click at [387, 341] on input "Apply" at bounding box center [439, 338] width 206 height 23
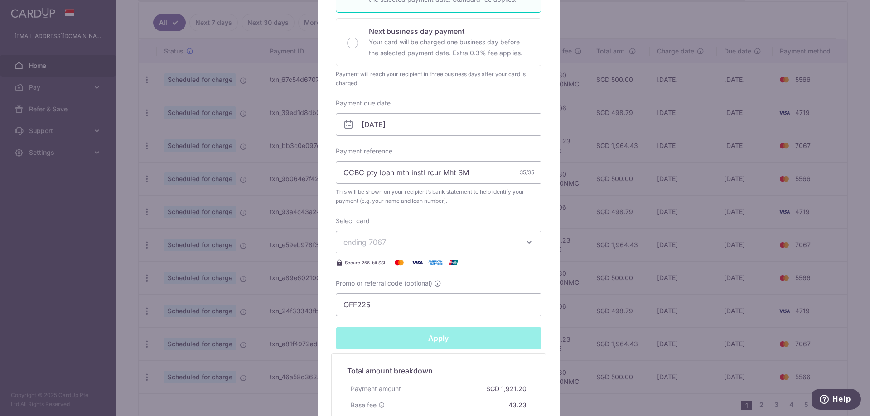
type input "Successfully Applied"
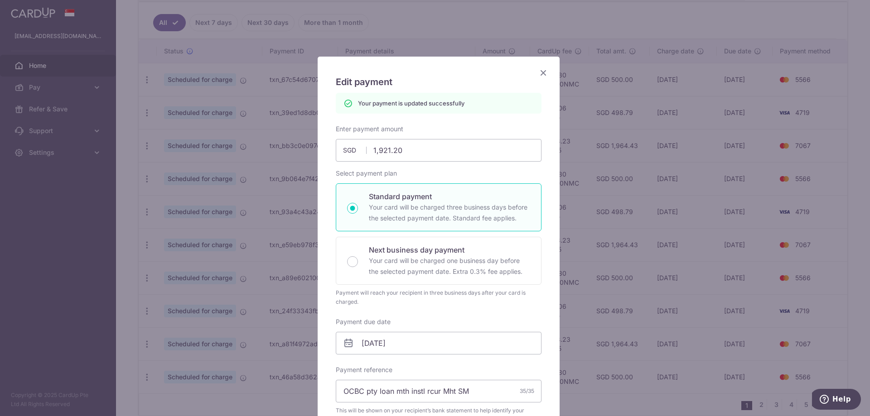
click at [178, 117] on div "Edit payment By clicking apply, you will make changes to all payments to OCBC B…" at bounding box center [435, 208] width 870 height 416
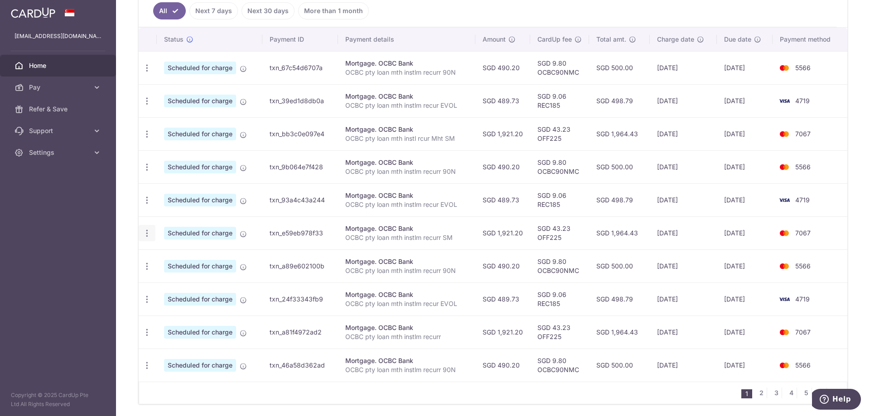
click at [146, 73] on icon "button" at bounding box center [147, 68] width 10 height 10
click at [169, 257] on span "Update payment" at bounding box center [195, 258] width 62 height 11
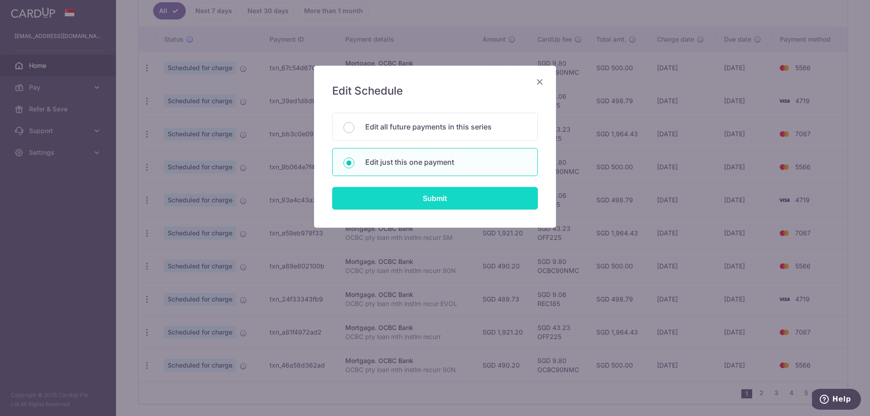
click at [403, 197] on input "Submit" at bounding box center [435, 198] width 206 height 23
radio input "true"
type input "1,921.20"
type input "[DATE]"
type input "OCBC pty loan mth instlm recurr SM"
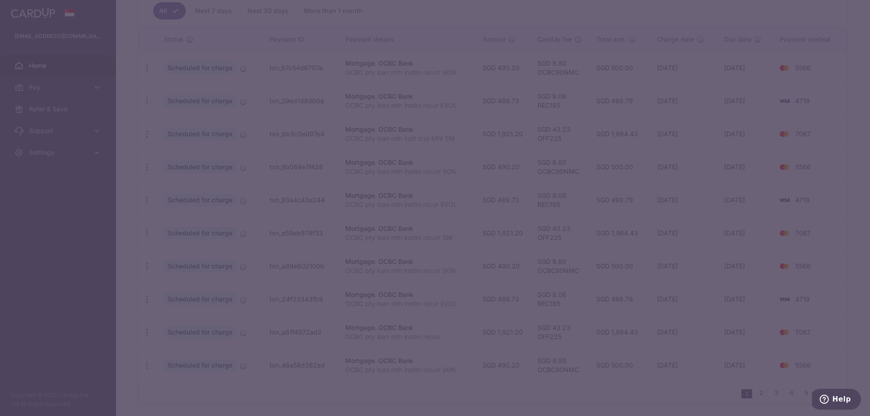
type input "OFF225"
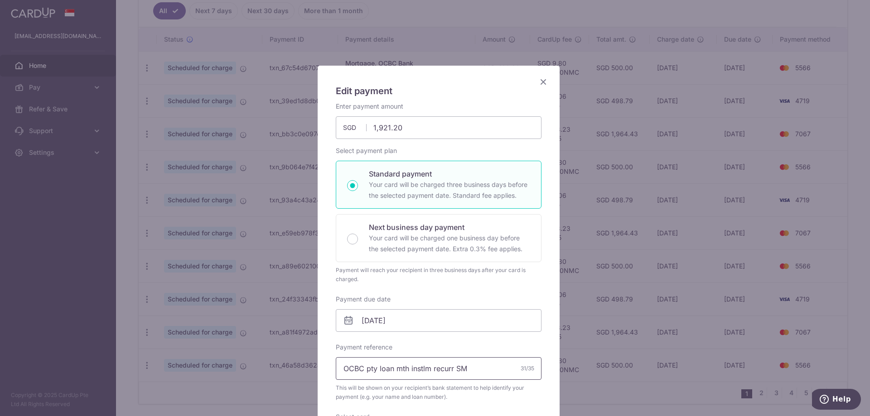
drag, startPoint x: 479, startPoint y: 372, endPoint x: 220, endPoint y: 370, distance: 259.7
click at [220, 370] on div "Edit payment By clicking apply, you will make changes to all payments to OCBC B…" at bounding box center [435, 208] width 870 height 416
paste input "rcur Mht"
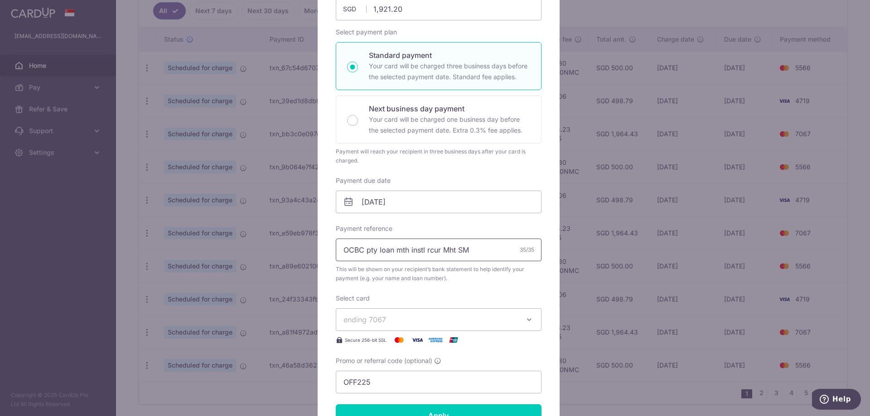
scroll to position [148, 0]
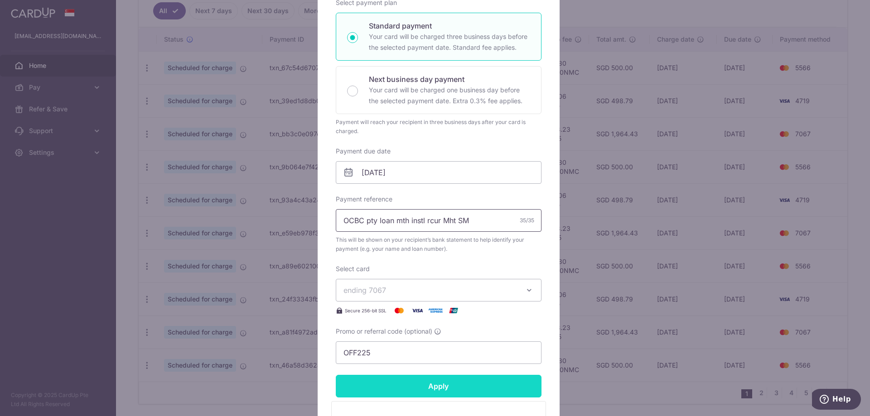
type input "OCBC pty loan mth instl rcur Mht SM"
click at [388, 389] on input "Apply" at bounding box center [439, 386] width 206 height 23
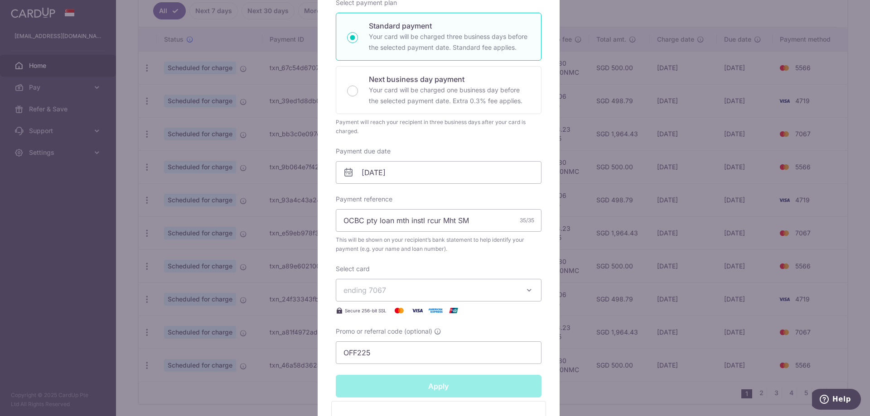
type input "Successfully Applied"
click at [854, 250] on div "Edit payment By clicking apply, you will make changes to all payments to OCBC B…" at bounding box center [435, 208] width 870 height 416
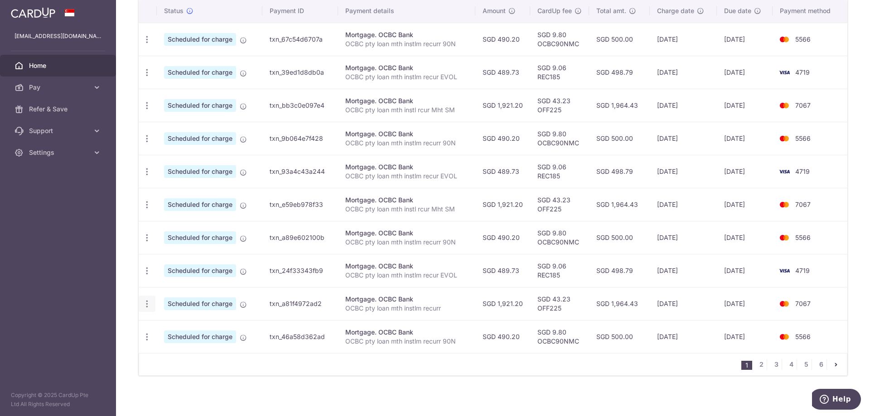
click at [147, 44] on icon "button" at bounding box center [147, 40] width 10 height 10
click at [198, 331] on span "Update payment" at bounding box center [195, 329] width 62 height 11
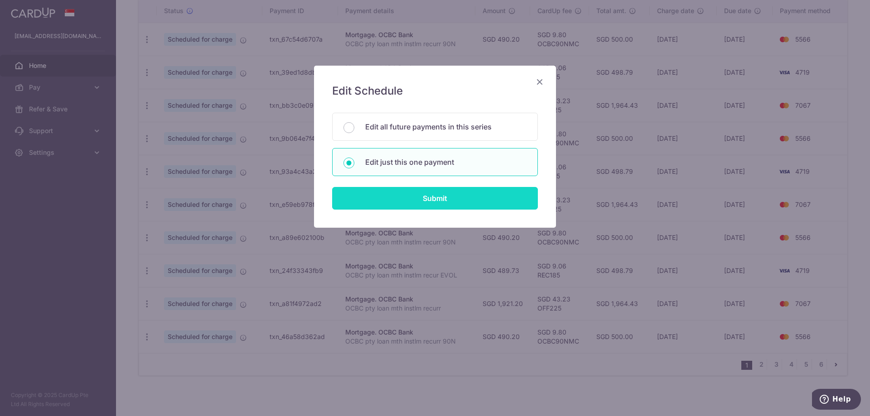
click at [443, 197] on input "Submit" at bounding box center [435, 198] width 206 height 23
radio input "true"
type input "1,921.20"
type input "[DATE]"
type input "OCBC pty loan mth instlm recurr"
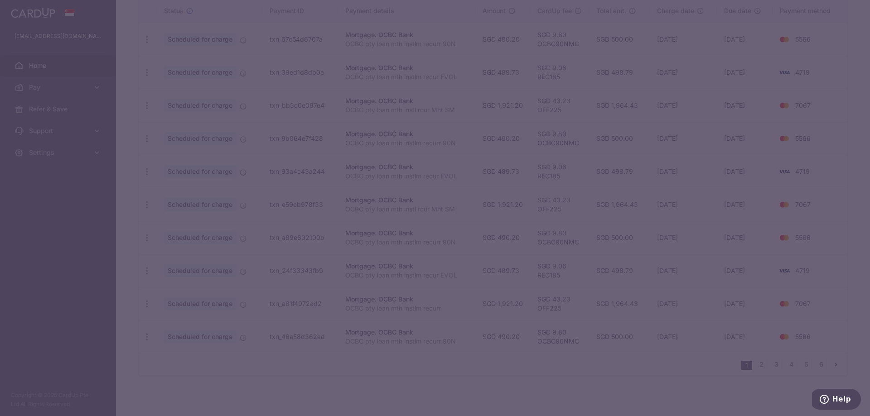
type input "OFF225"
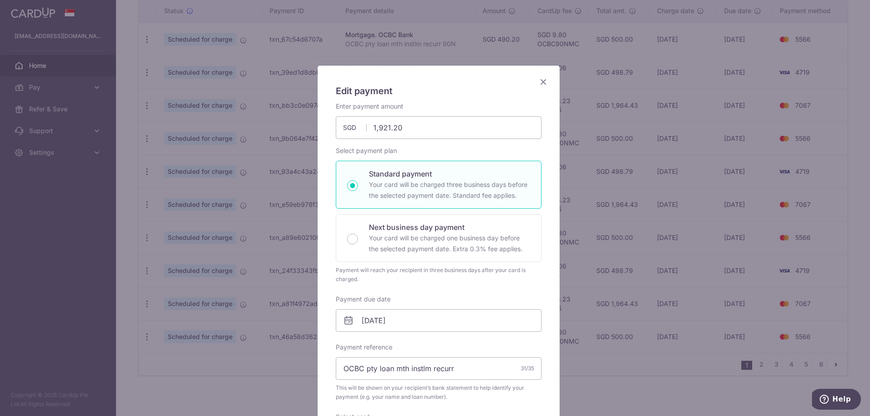
scroll to position [181, 0]
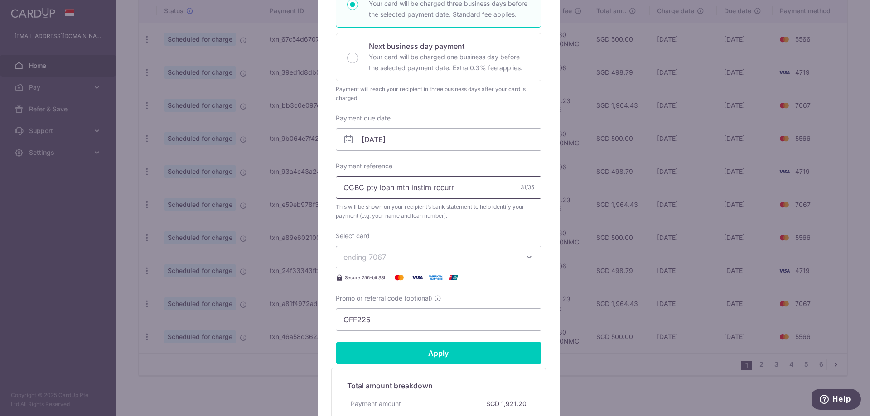
drag, startPoint x: 467, startPoint y: 189, endPoint x: 234, endPoint y: 193, distance: 233.0
click at [234, 193] on div "Edit payment By clicking apply, you will make changes to all payments to OCBC B…" at bounding box center [435, 208] width 870 height 416
paste input "rcur Mht SM"
type input "OCBC pty loan mth instl rcur Mht CT"
click at [365, 258] on span "ending 7067" at bounding box center [364, 257] width 43 height 9
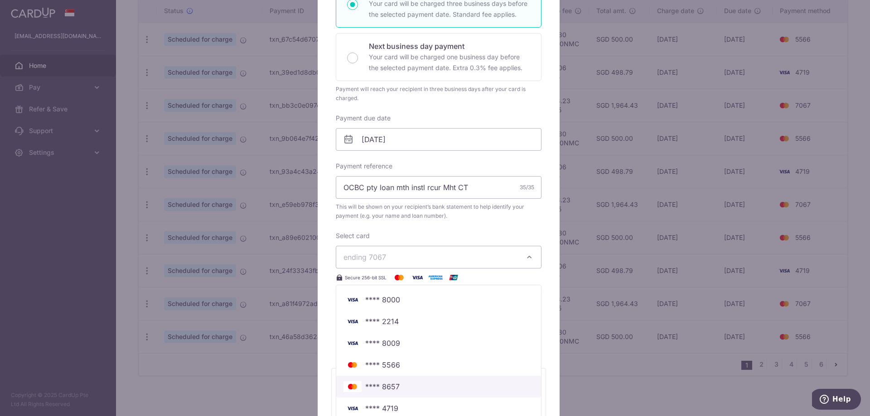
click at [404, 383] on span "**** 8657" at bounding box center [438, 387] width 190 height 11
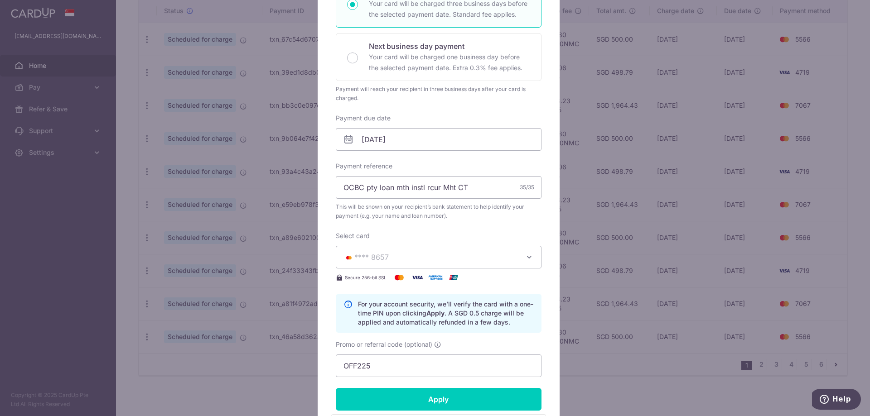
scroll to position [364, 0]
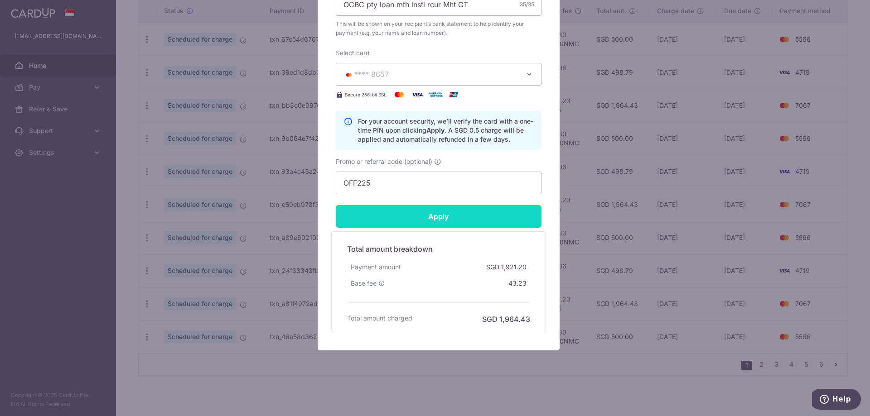
click at [401, 215] on input "Apply" at bounding box center [439, 216] width 206 height 23
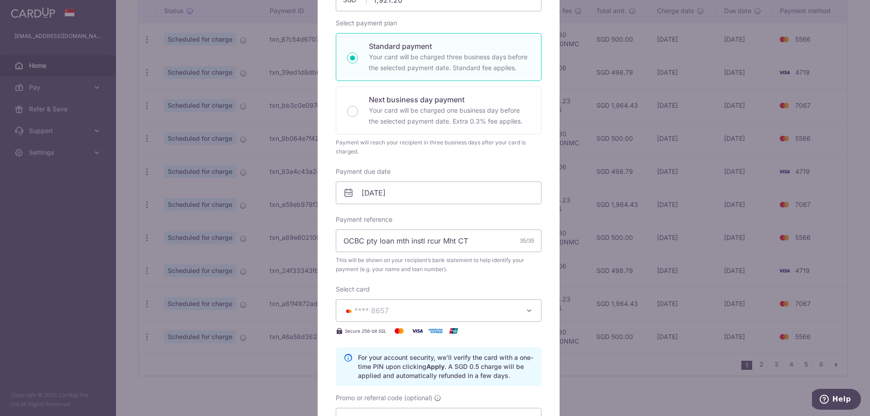
scroll to position [32, 0]
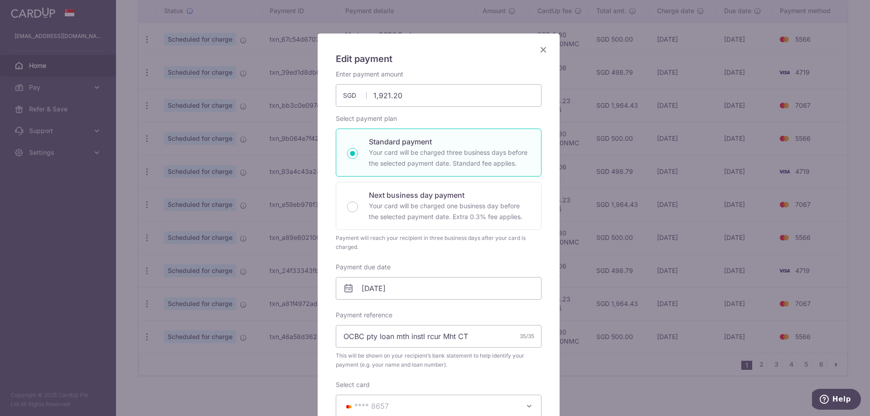
type input "Successfully Applied"
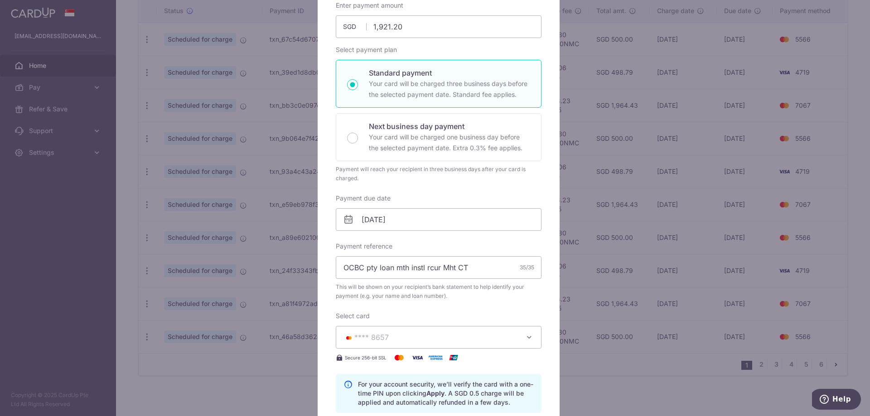
scroll to position [0, 0]
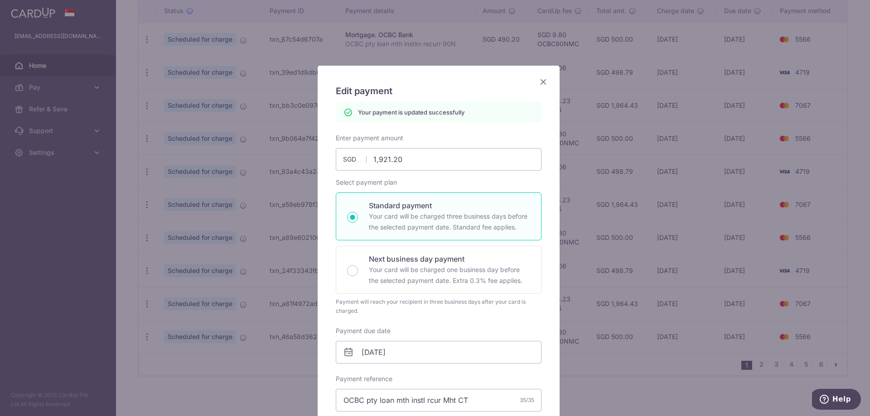
click at [220, 387] on div "Edit payment By clicking apply, you will make changes to all payments to OCBC B…" at bounding box center [435, 208] width 870 height 416
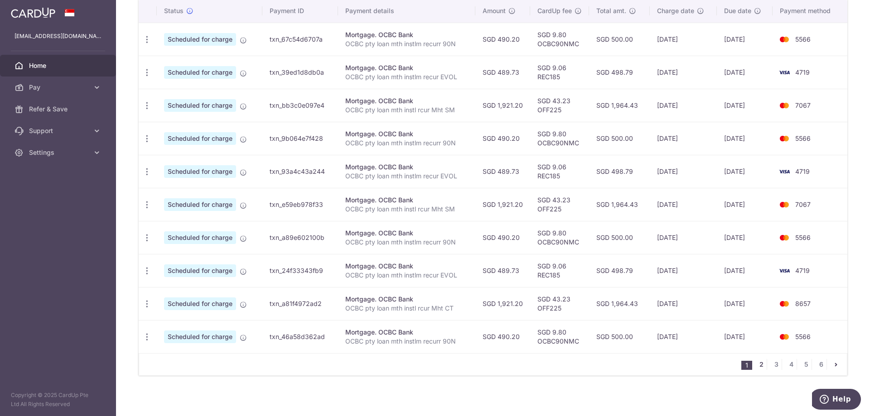
click at [756, 364] on link "2" at bounding box center [761, 364] width 11 height 11
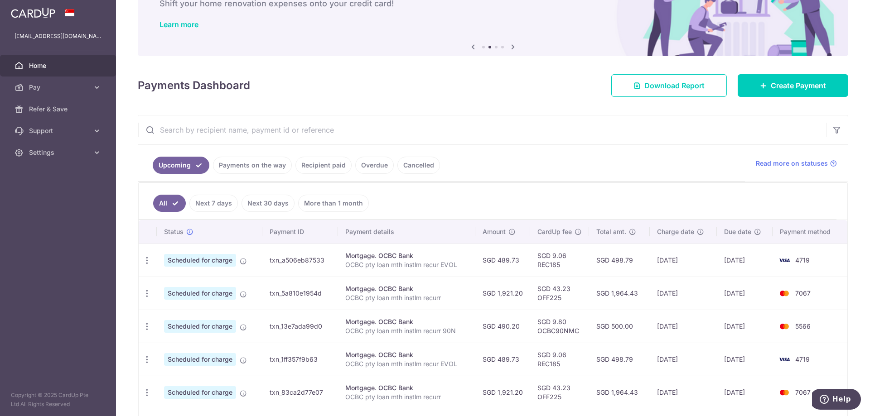
scroll to position [60, 0]
click at [146, 265] on icon "button" at bounding box center [147, 261] width 10 height 10
click at [199, 318] on span "Update payment" at bounding box center [195, 318] width 62 height 11
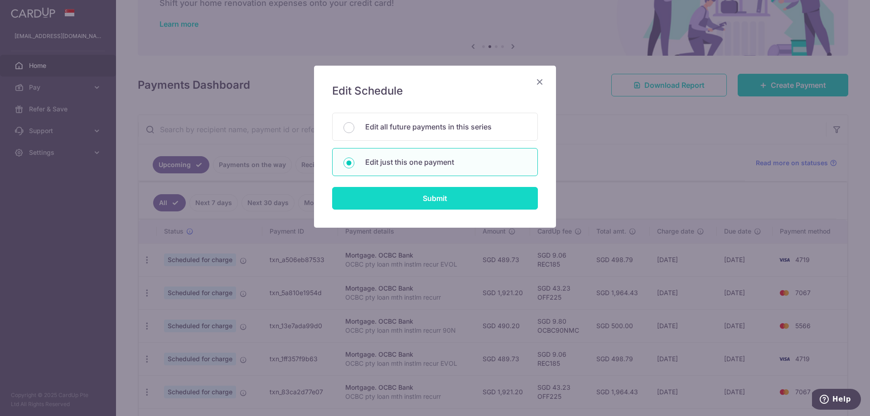
click at [411, 199] on input "Submit" at bounding box center [435, 198] width 206 height 23
radio input "true"
type input "1,921.20"
type input "[DATE]"
type input "OCBC pty loan mth instlm recurr"
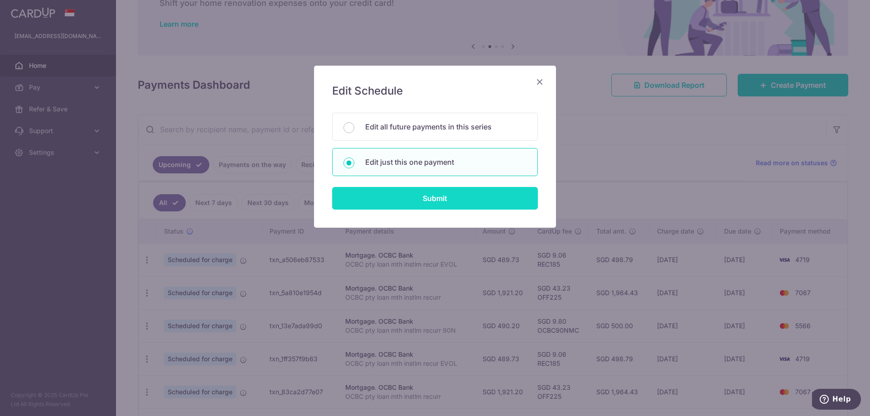
type input "OFF225"
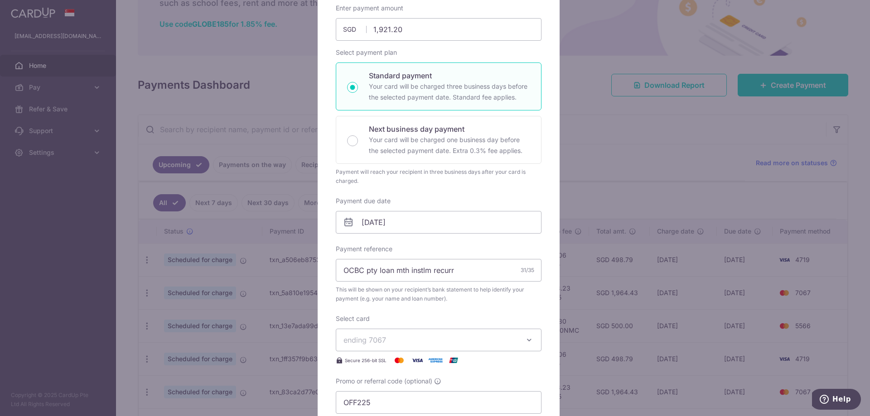
scroll to position [112, 0]
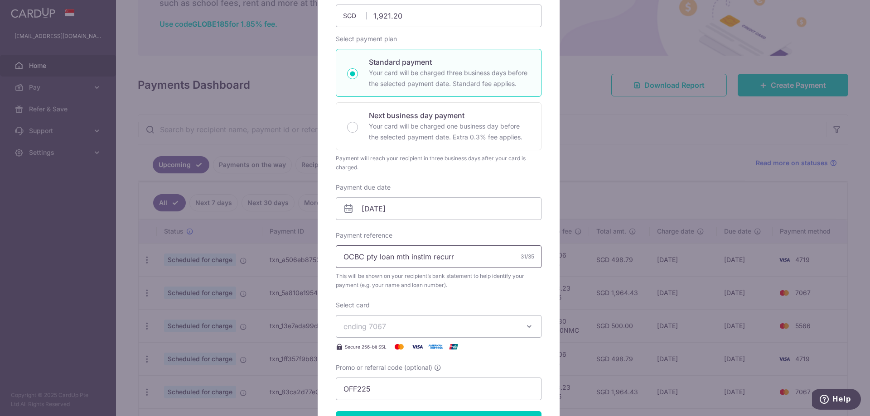
drag, startPoint x: 469, startPoint y: 256, endPoint x: 245, endPoint y: 249, distance: 224.0
click at [245, 249] on div "Edit payment By clicking apply, you will make changes to all payments to OCBC B…" at bounding box center [435, 208] width 870 height 416
paste input "rcur Mht SM"
type input "OCBC pty loan mth instl rcur Mht SM"
click at [409, 324] on span "ending 7067" at bounding box center [430, 326] width 174 height 11
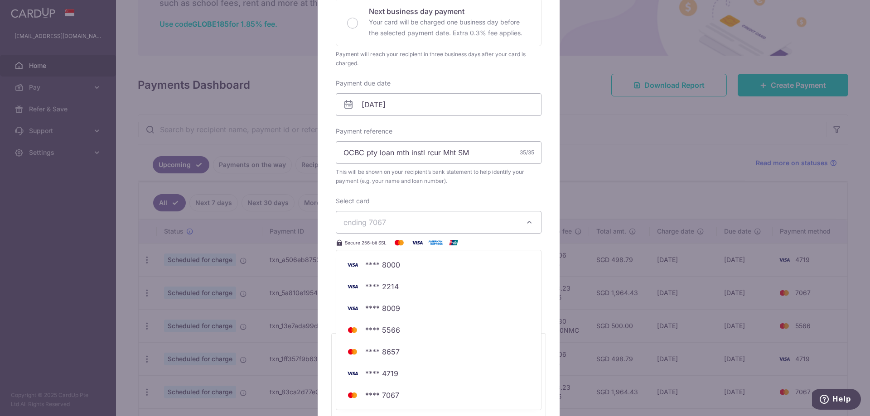
scroll to position [232, 0]
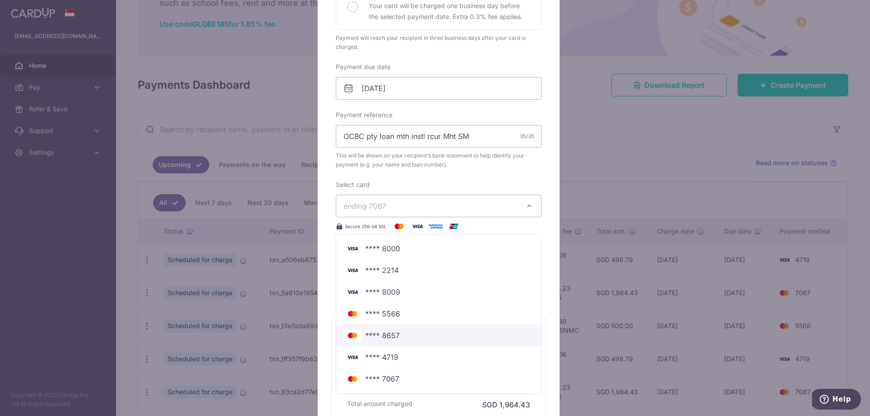
click at [388, 339] on span "**** 8657" at bounding box center [382, 335] width 34 height 11
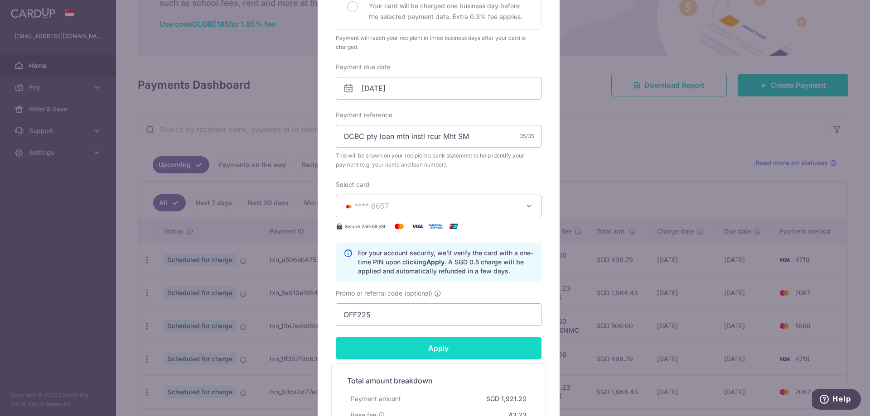
click at [385, 345] on input "Apply" at bounding box center [439, 348] width 206 height 23
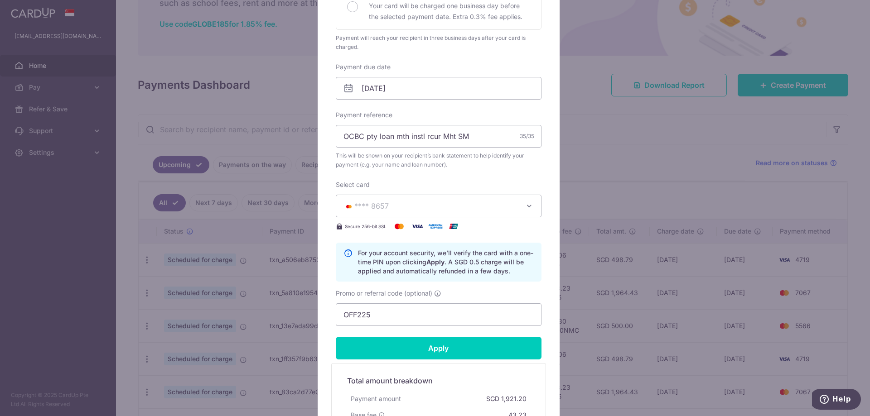
type input "Successfully Applied"
